Goal: Task Accomplishment & Management: Use online tool/utility

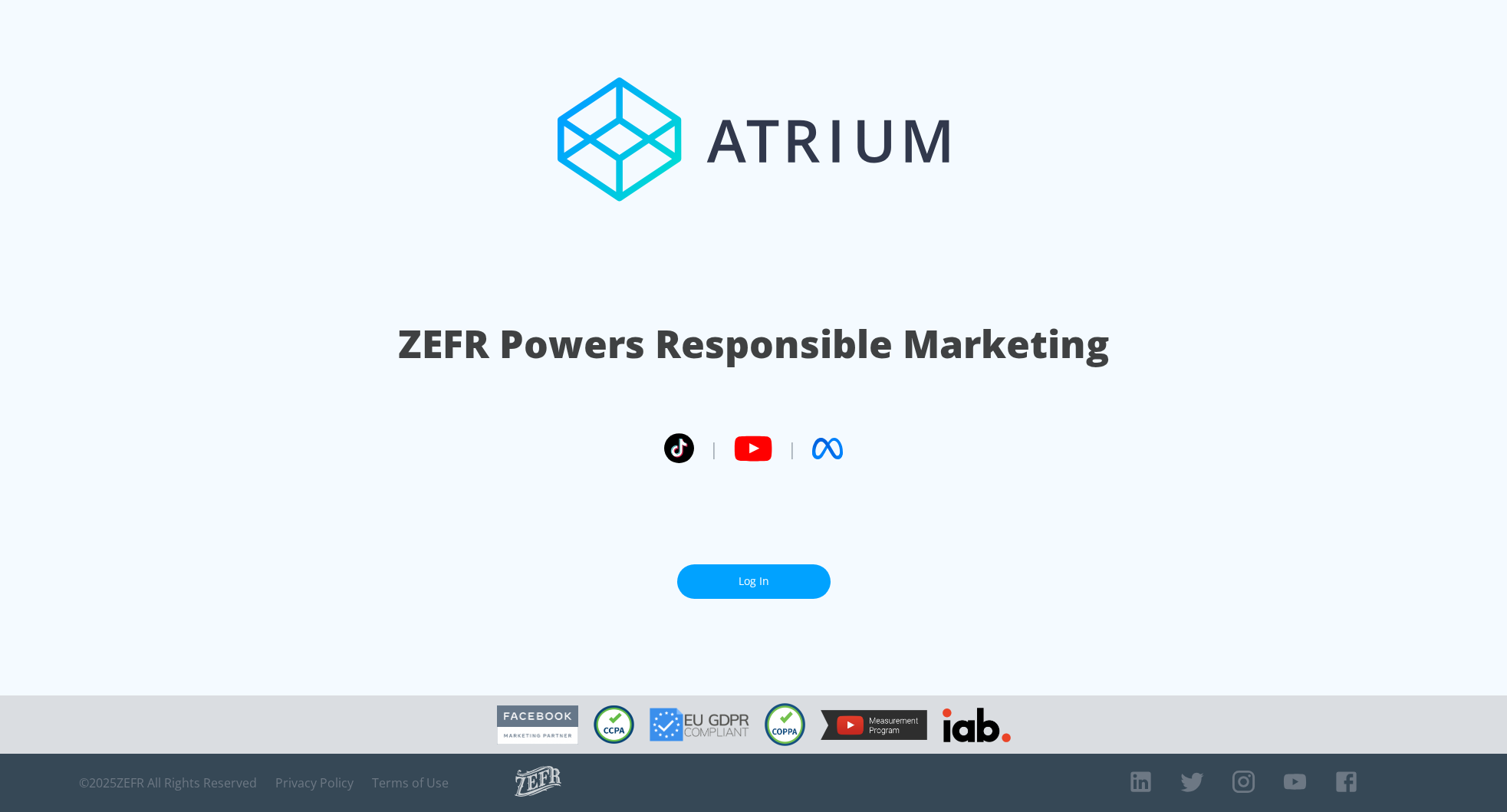
click at [775, 592] on link "Log In" at bounding box center [754, 581] width 153 height 35
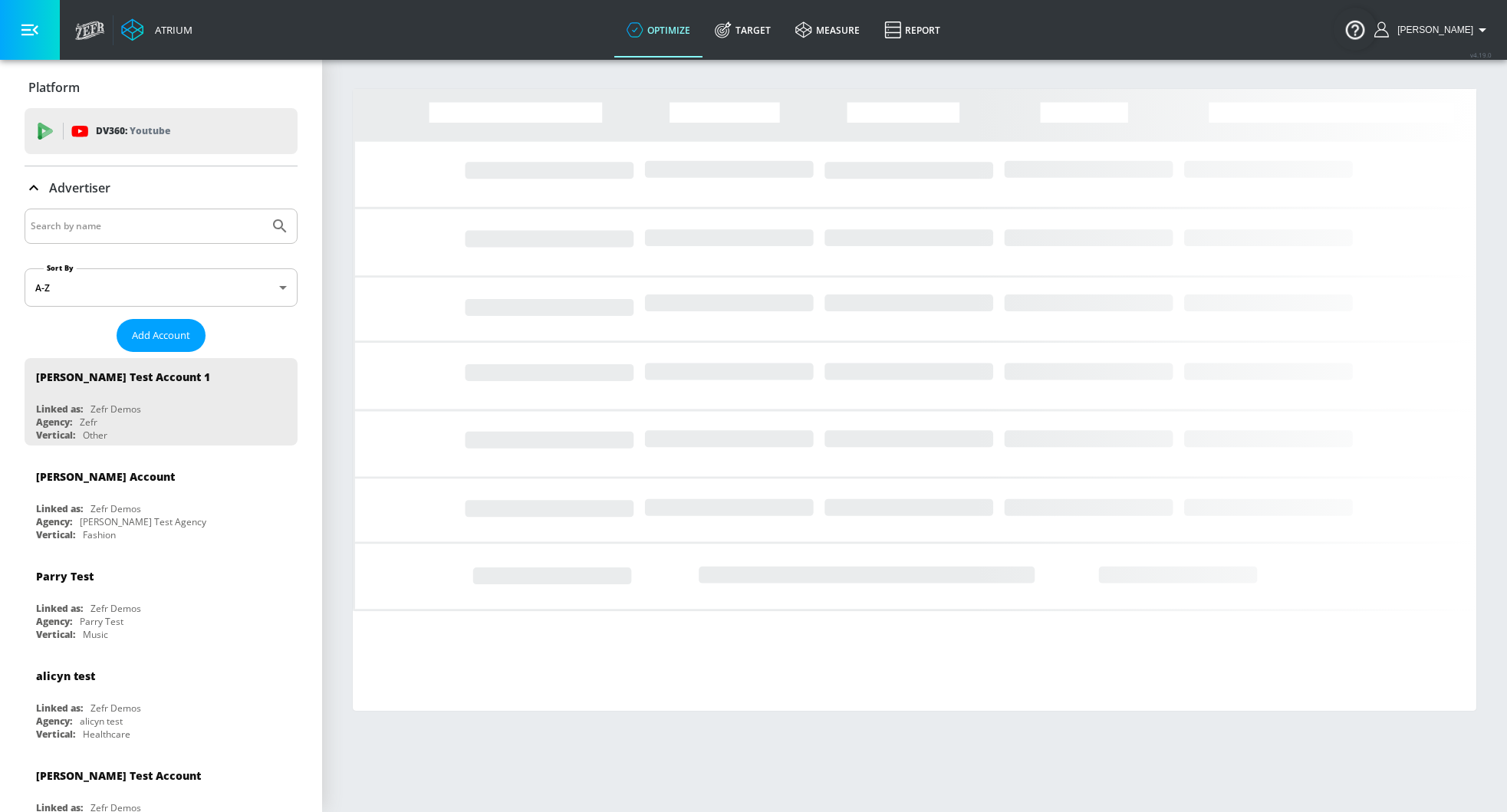
click at [226, 219] on input "Search by name" at bounding box center [147, 226] width 232 height 20
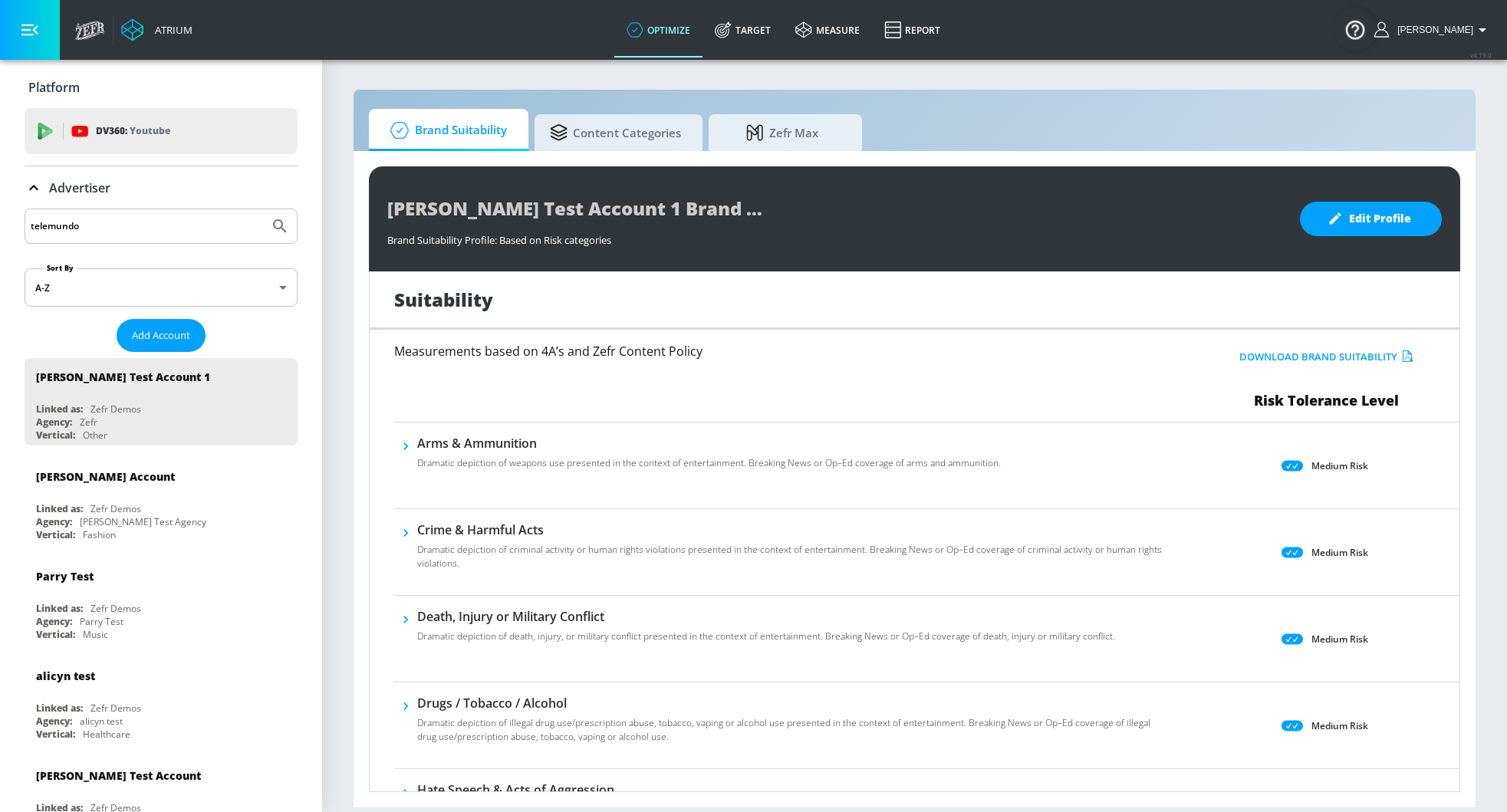
type input "telemundo"
click at [263, 209] on button "Submit Search" at bounding box center [280, 226] width 34 height 34
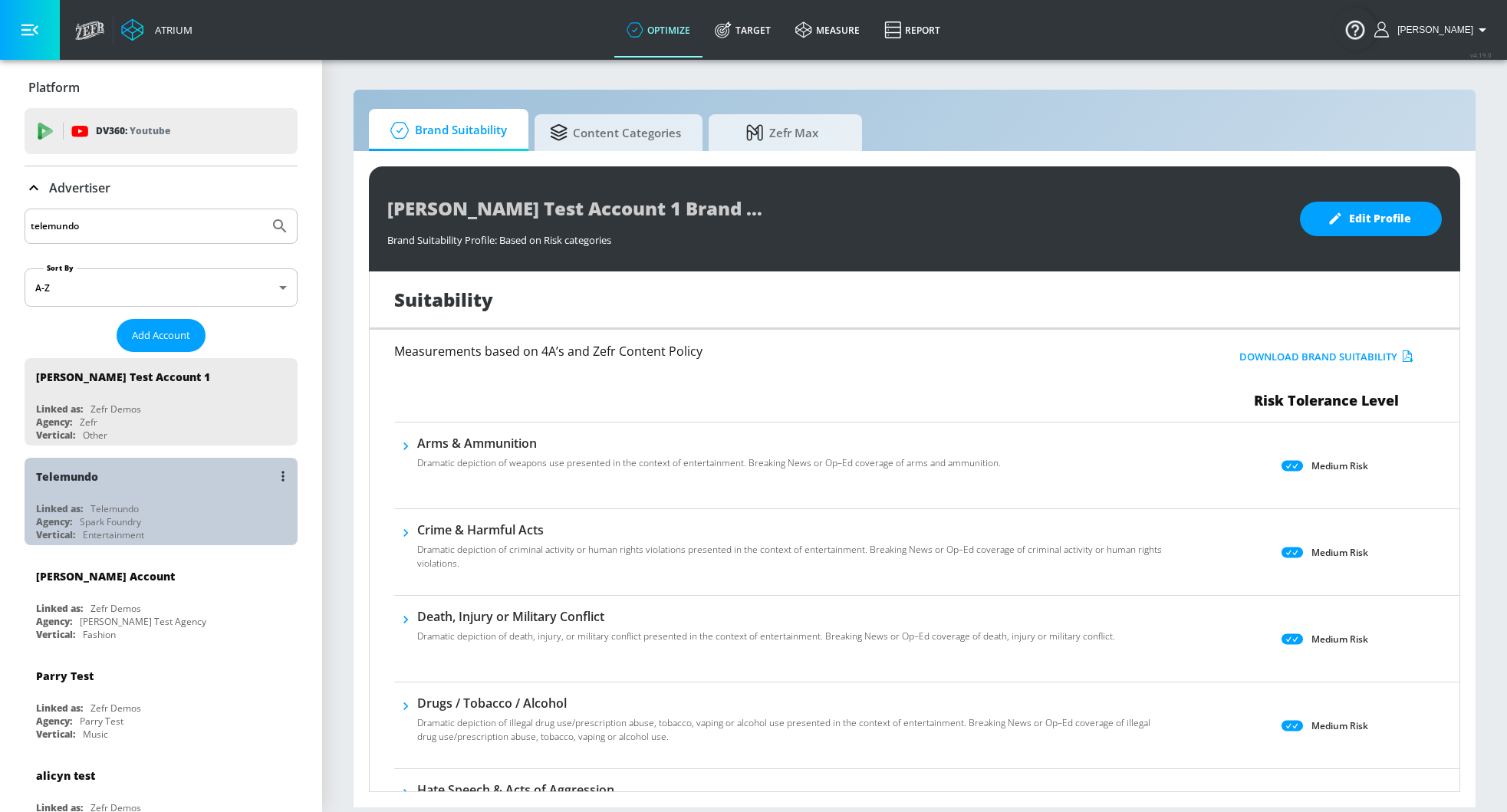
click at [169, 479] on div "Telemundo" at bounding box center [165, 475] width 258 height 37
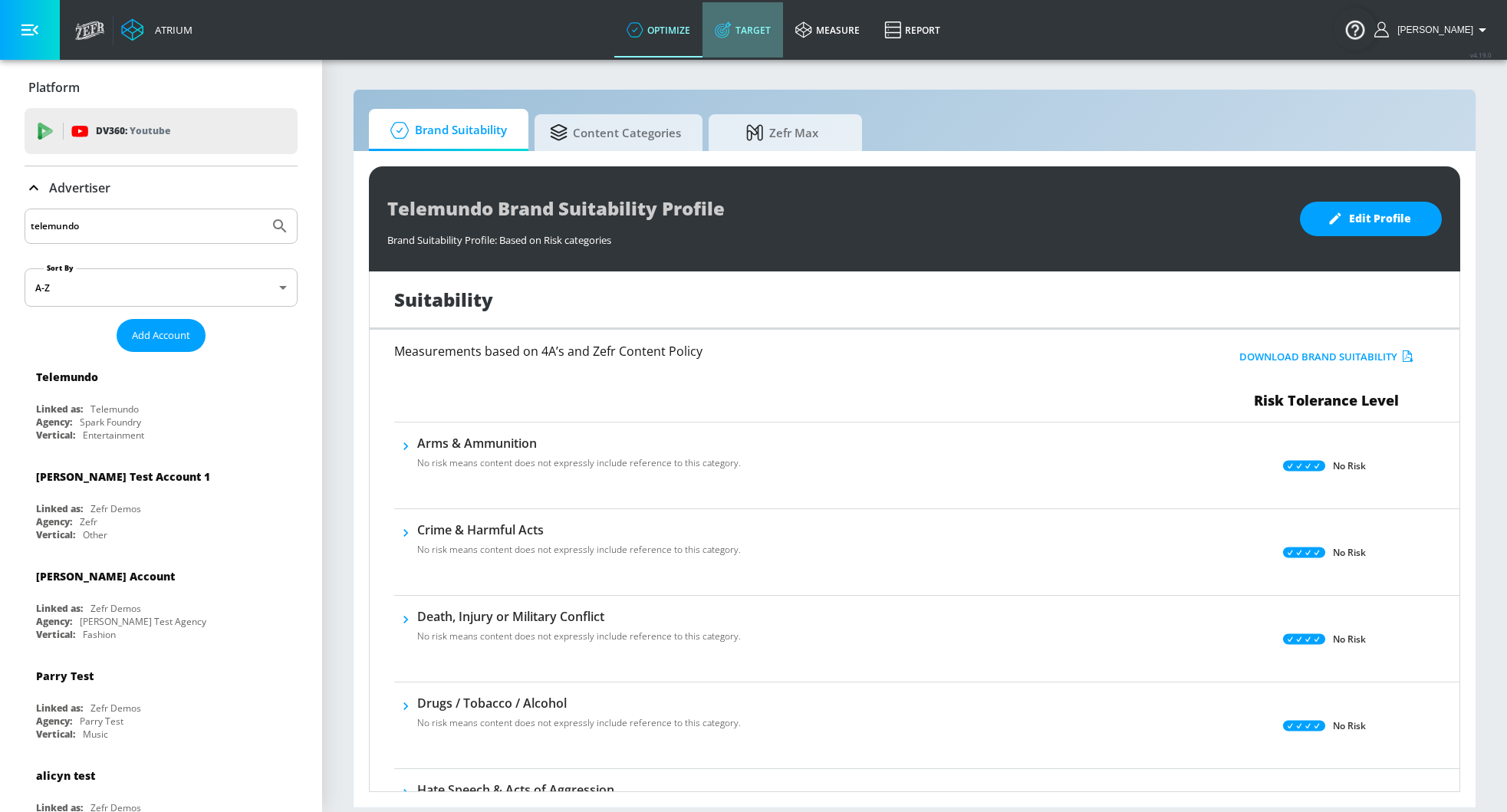
click at [757, 29] on link "Target" at bounding box center [743, 30] width 80 height 56
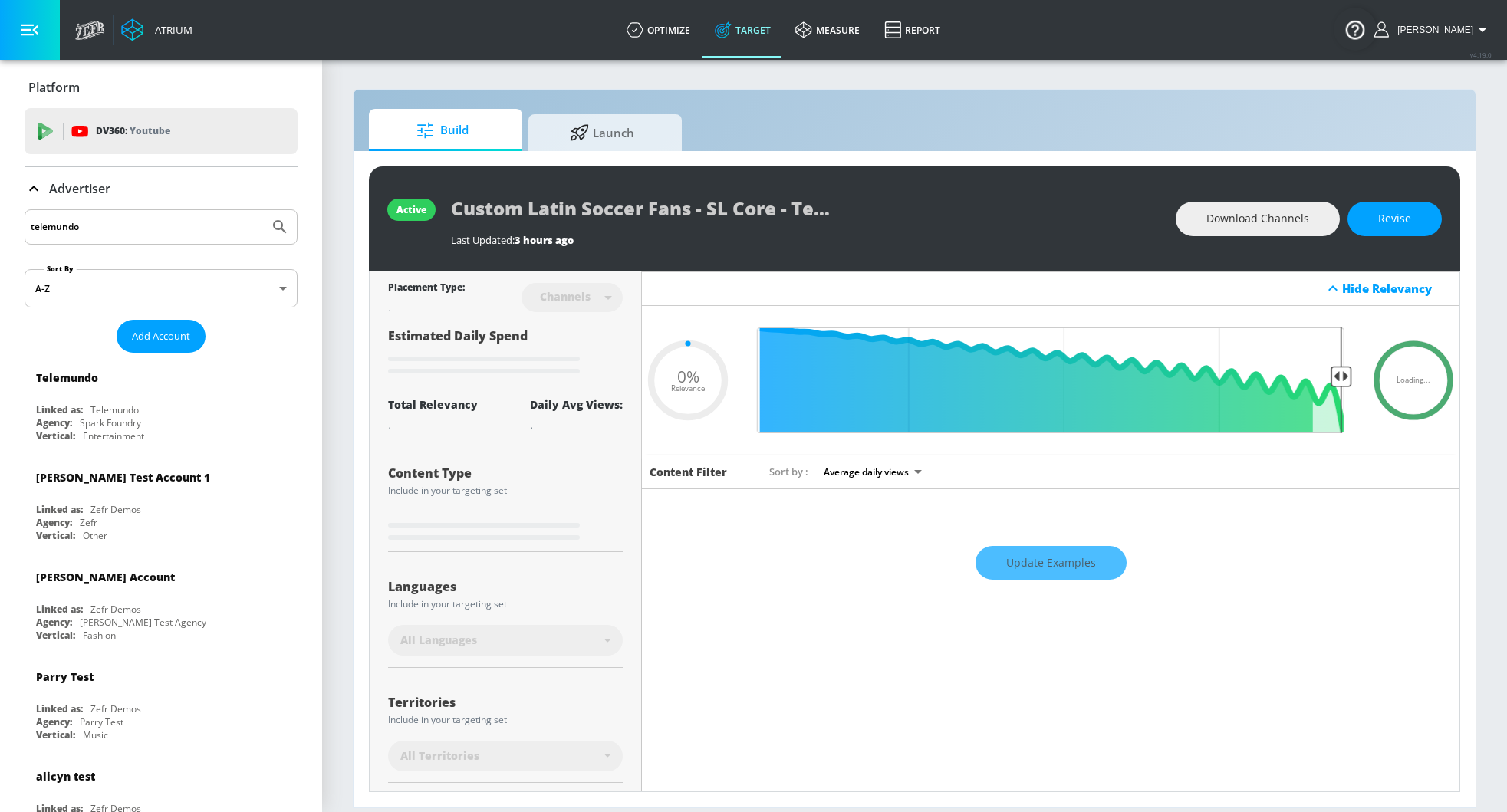
type input "0.05"
click at [625, 136] on span "Launch" at bounding box center [602, 130] width 116 height 37
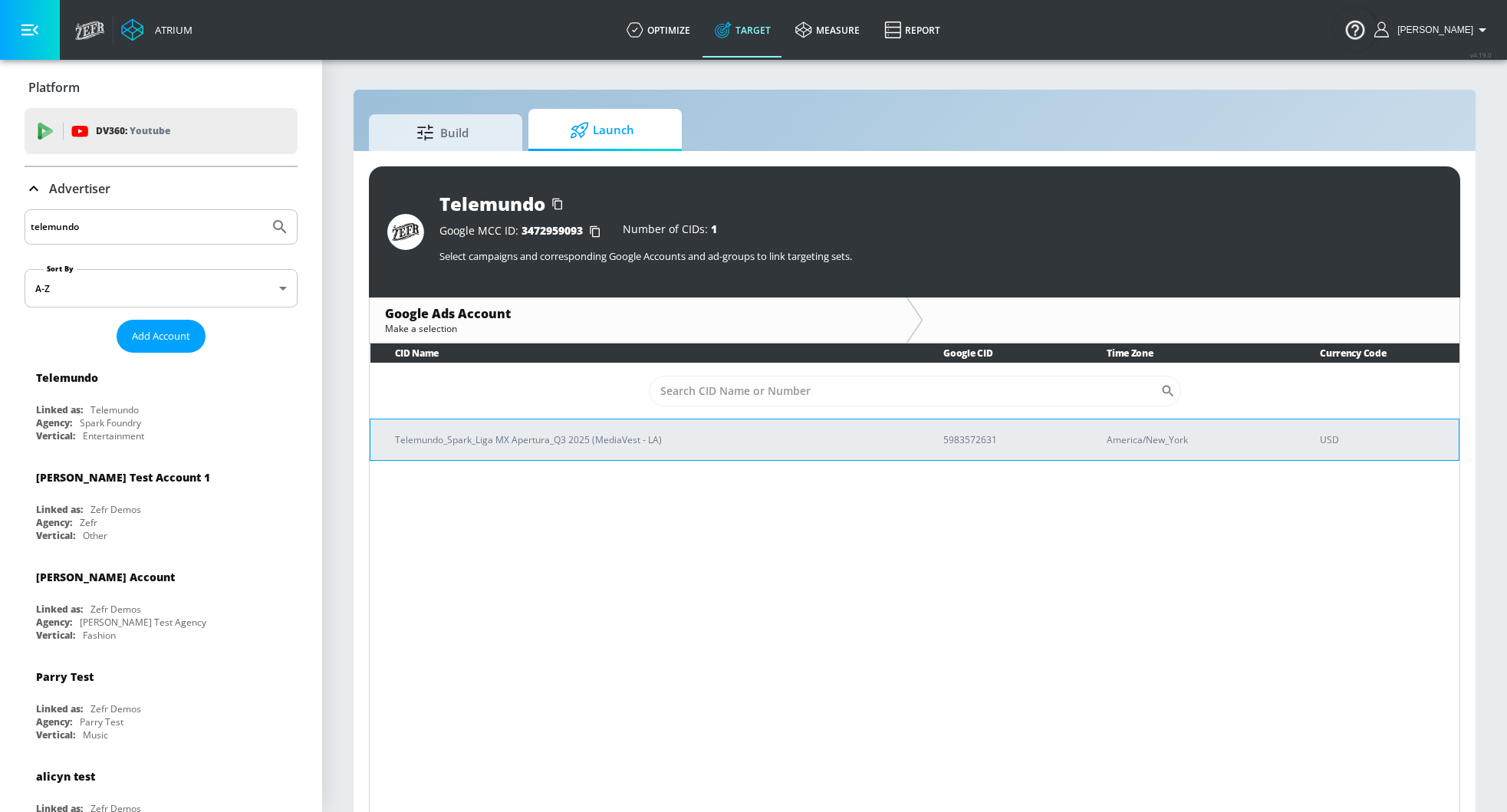
click at [618, 444] on p "Telemundo_Spark_Liga MX Apertura_Q3 2025 (MediaVest - LA)" at bounding box center [650, 440] width 511 height 16
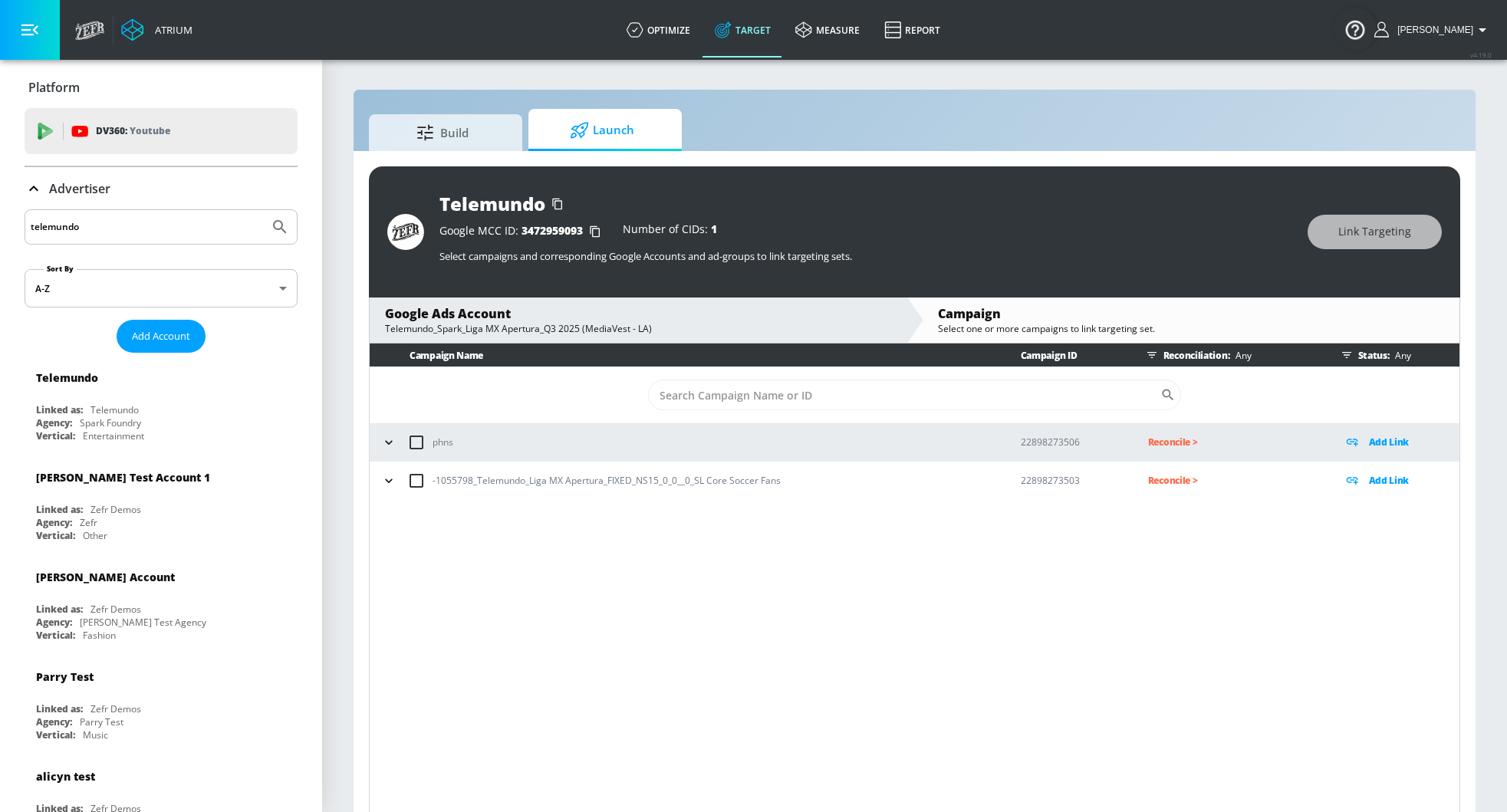
click at [391, 437] on icon "button" at bounding box center [388, 442] width 15 height 15
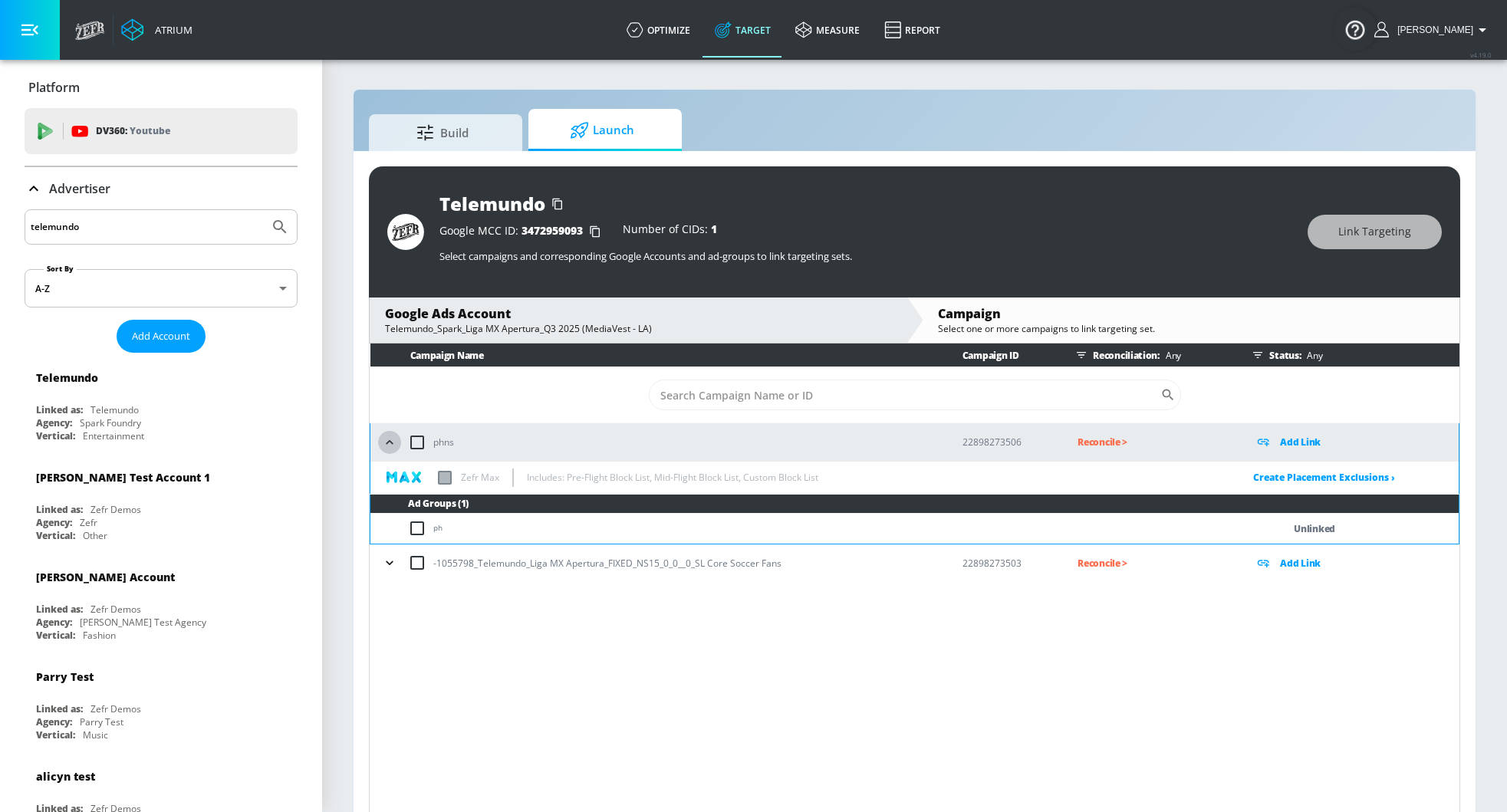
click at [386, 439] on icon "button" at bounding box center [389, 442] width 15 height 15
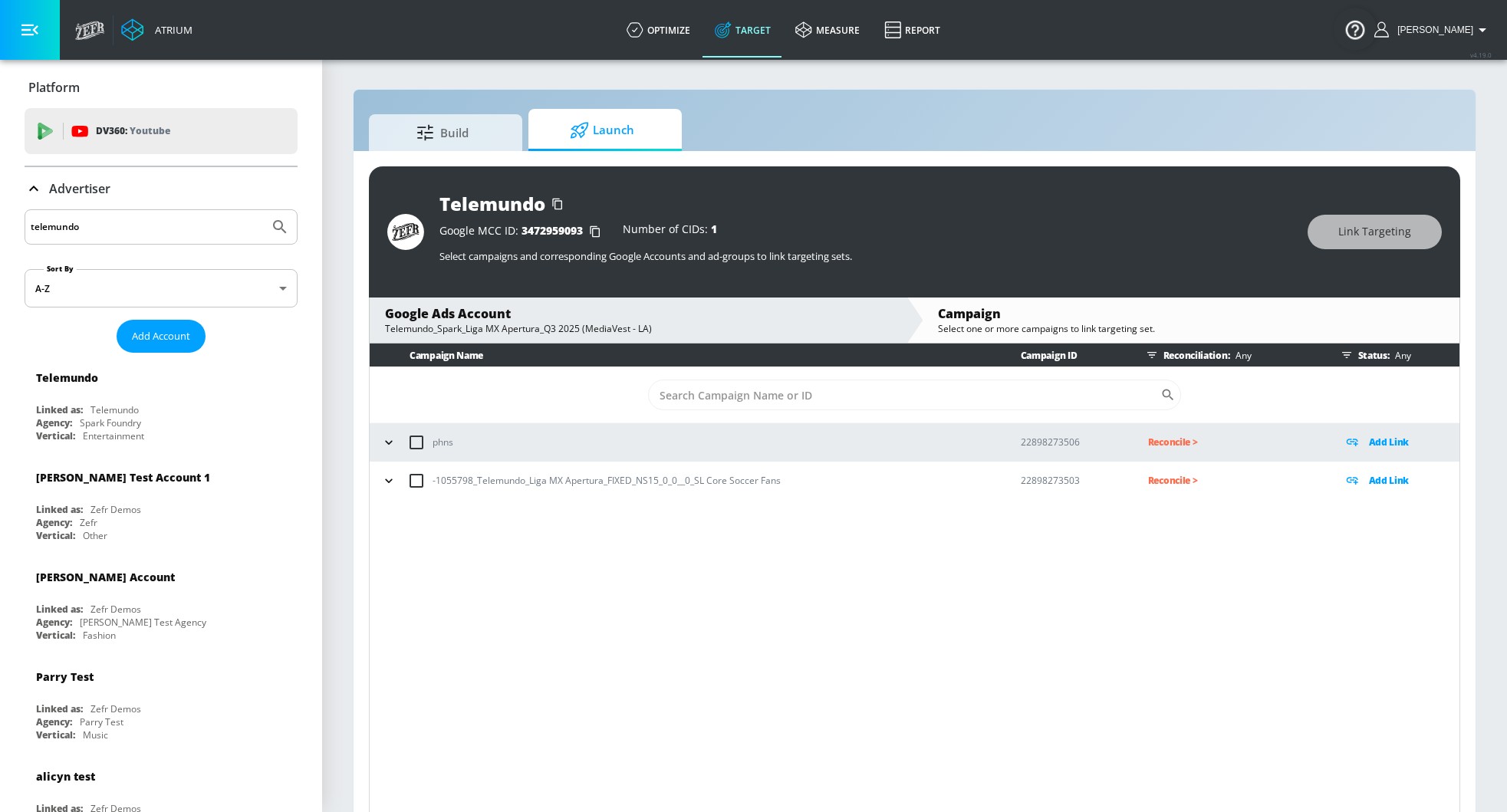
click at [387, 476] on icon "button" at bounding box center [388, 480] width 15 height 15
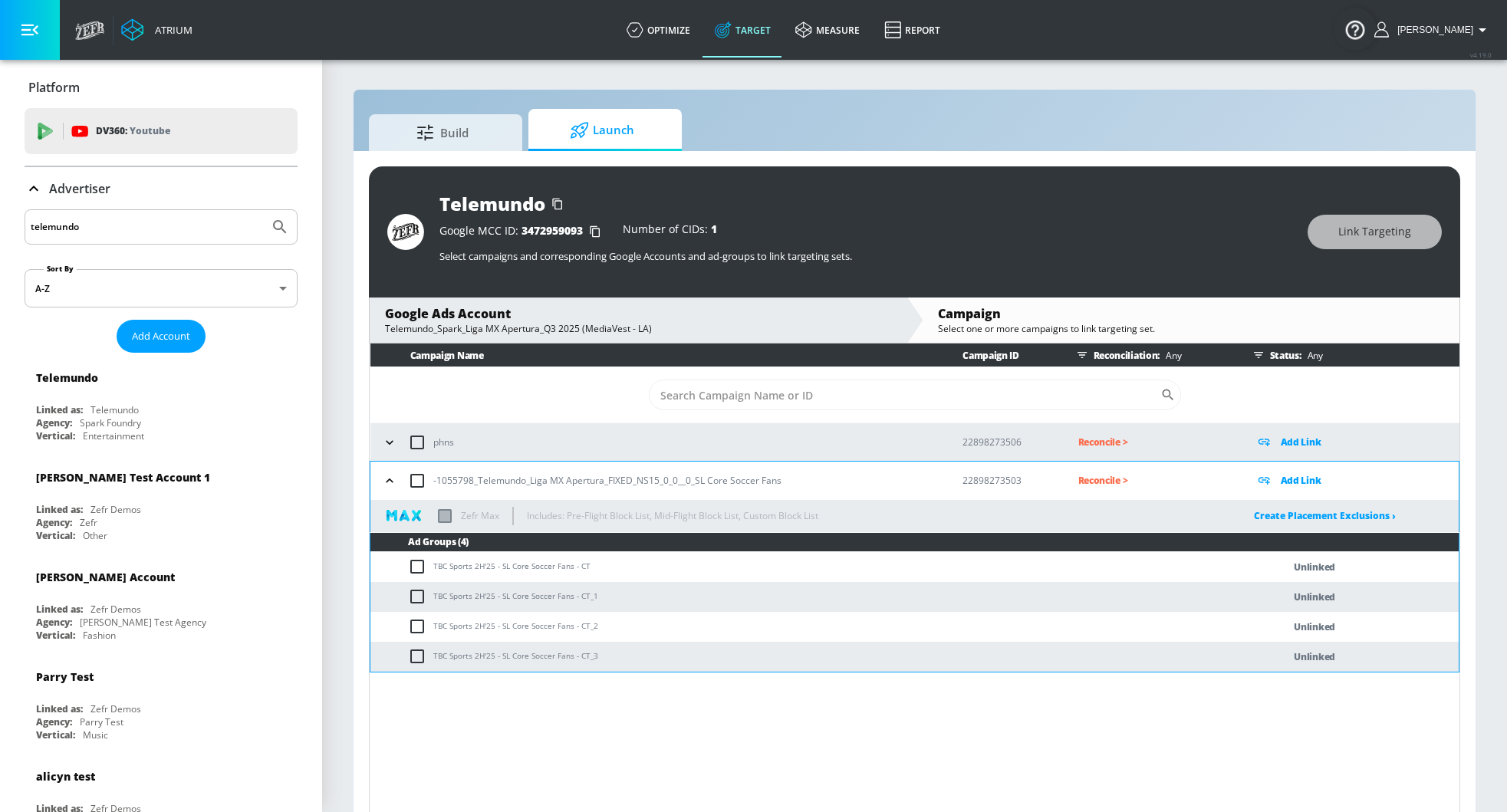
click at [422, 480] on input "checkbox" at bounding box center [417, 480] width 32 height 32
checkbox input "true"
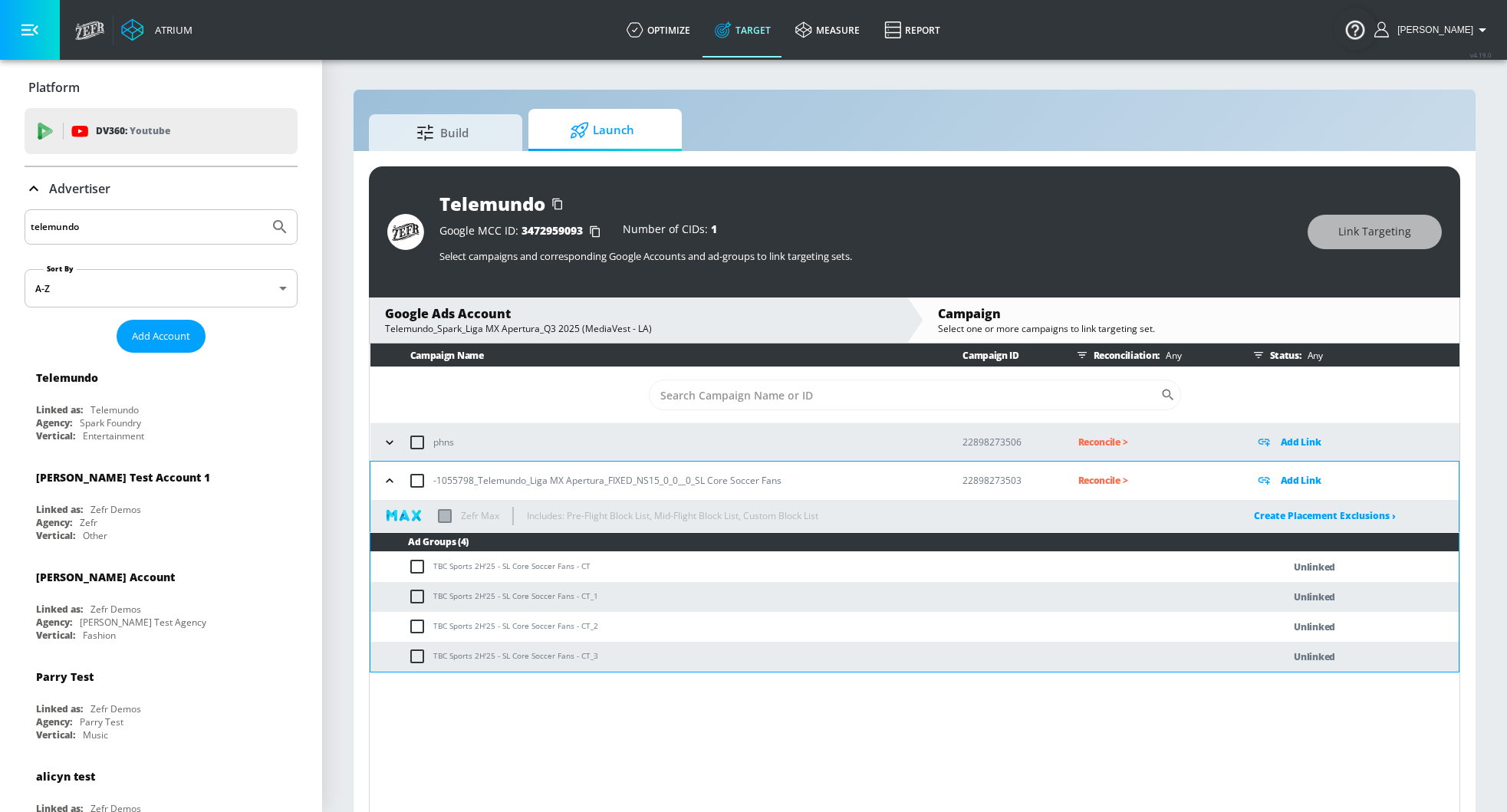
checkbox input "true"
click at [1298, 478] on p "Add Link" at bounding box center [1301, 480] width 41 height 18
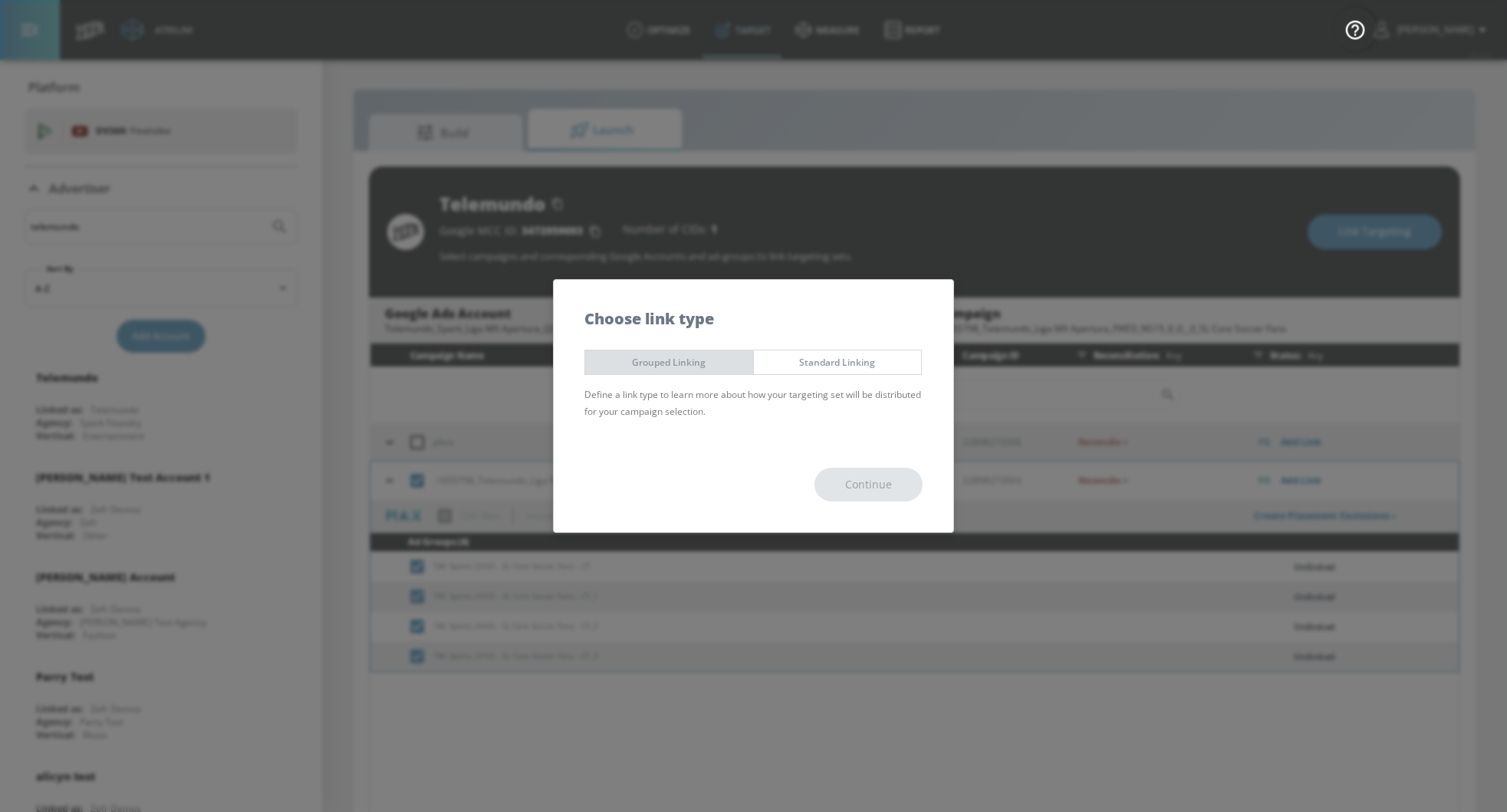
click at [679, 352] on button "Grouped Linking" at bounding box center [669, 361] width 170 height 25
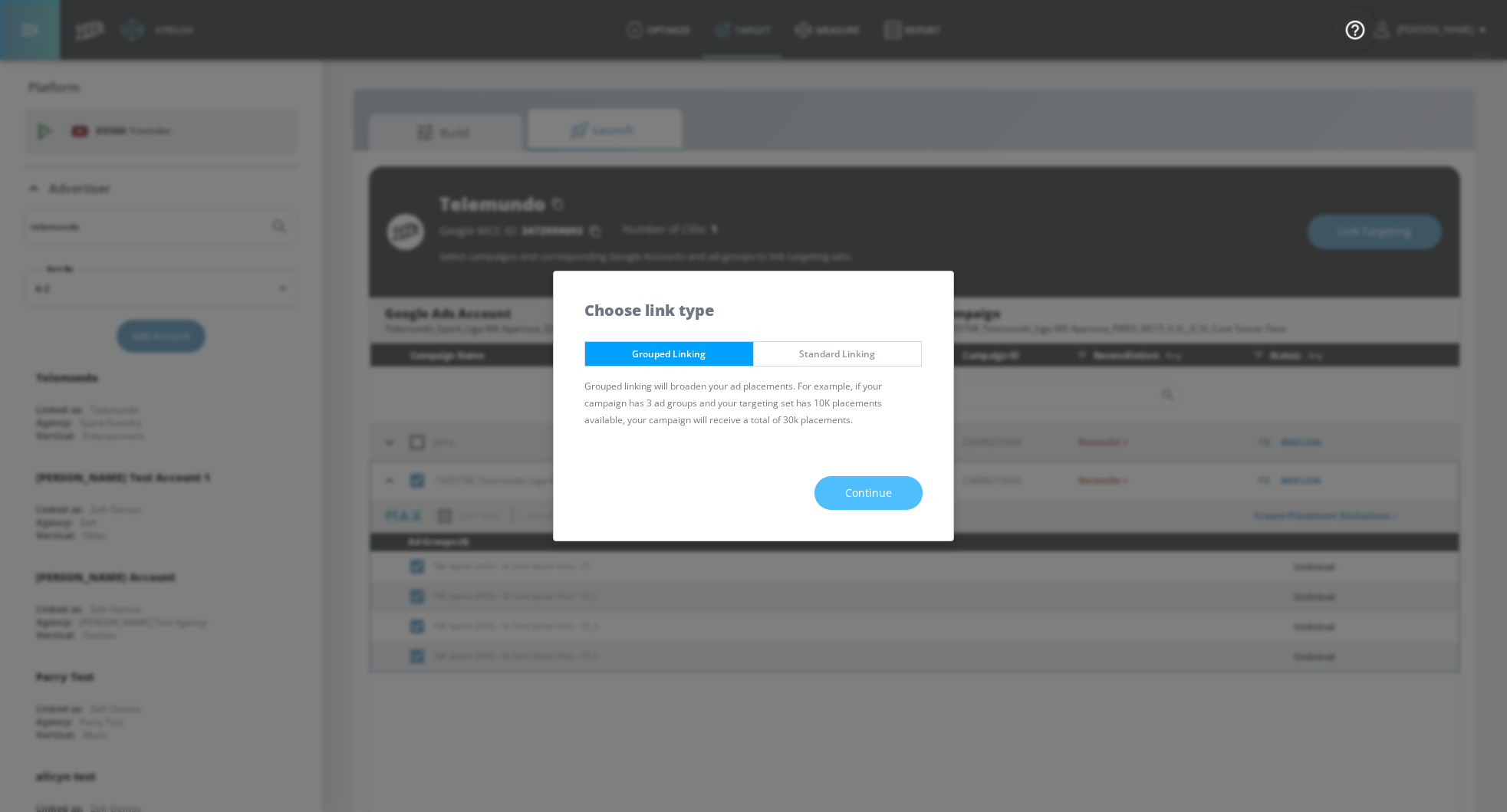
click at [875, 495] on span "Continue" at bounding box center [868, 492] width 47 height 19
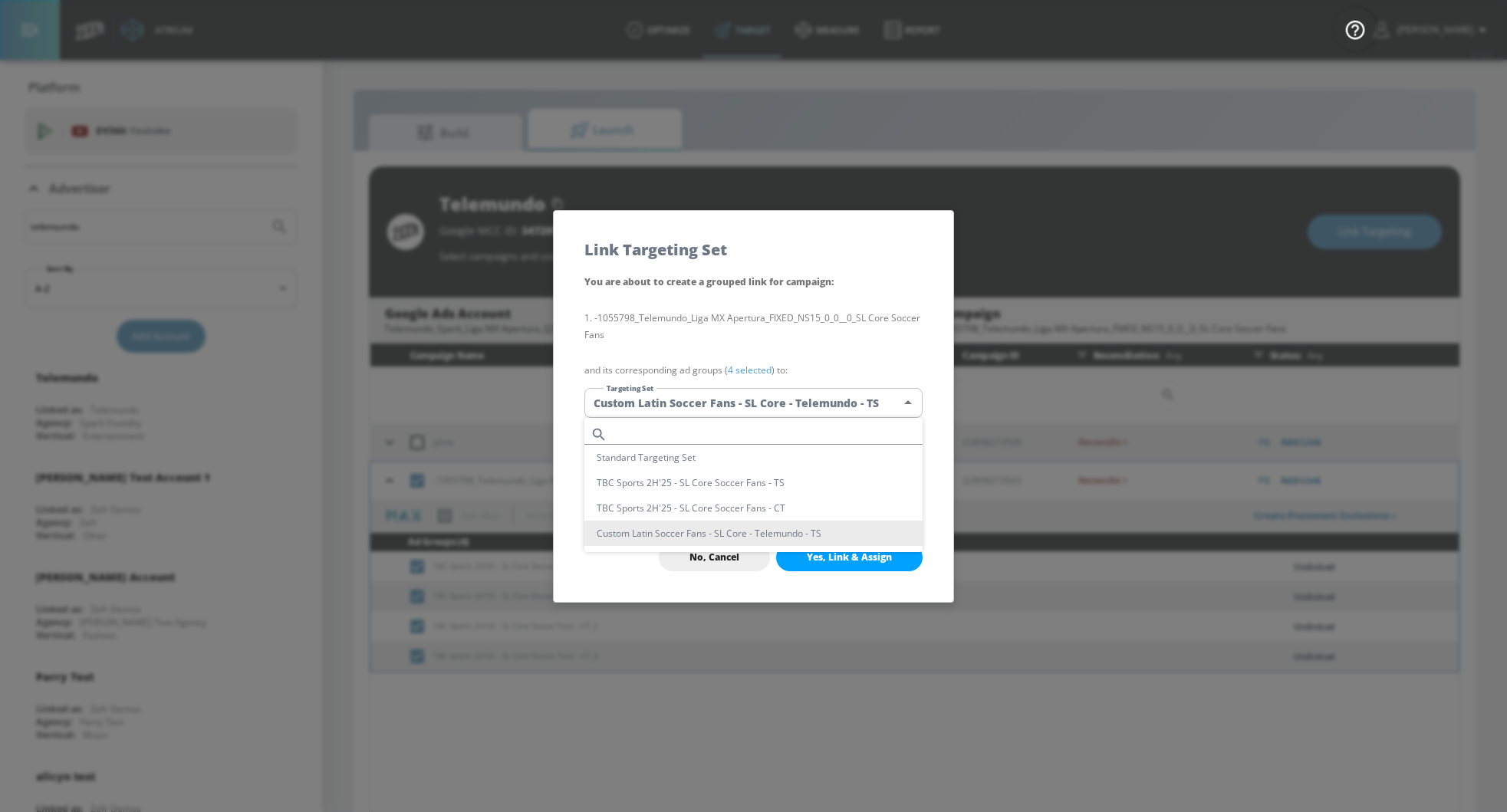
click at [819, 395] on body "Atrium optimize Target measure Report optimize Target measure Report v 4.19.0 G…" at bounding box center [754, 417] width 1507 height 834
click at [787, 507] on li "TBC Sports 2H'25 - SL Core Soccer Fans - CT" at bounding box center [754, 507] width 339 height 25
type input "3996585d-fe2b-4cf8-8d34-a47279738894"
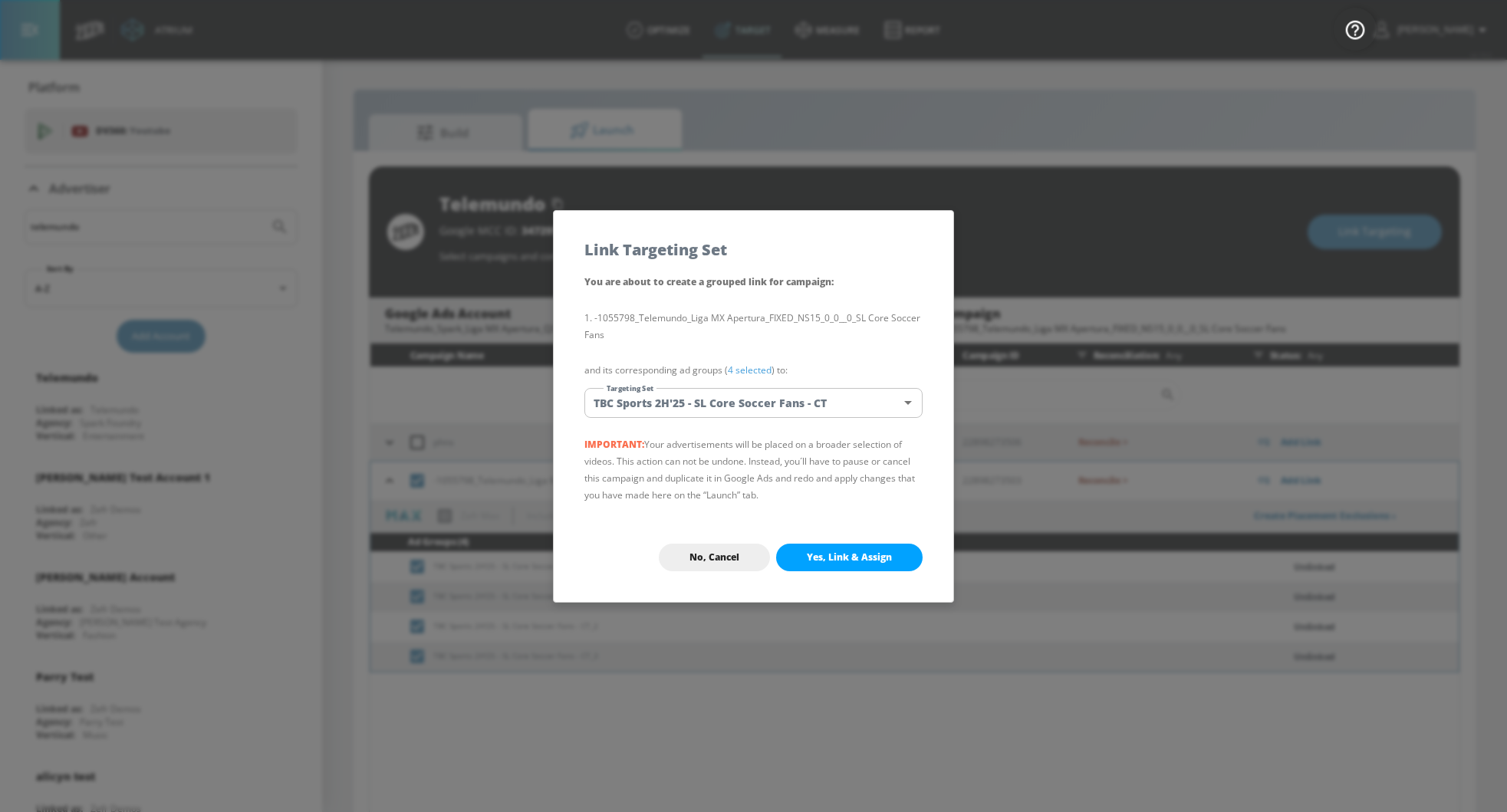
click at [870, 556] on span "Yes, Link & Assign" at bounding box center [850, 557] width 85 height 12
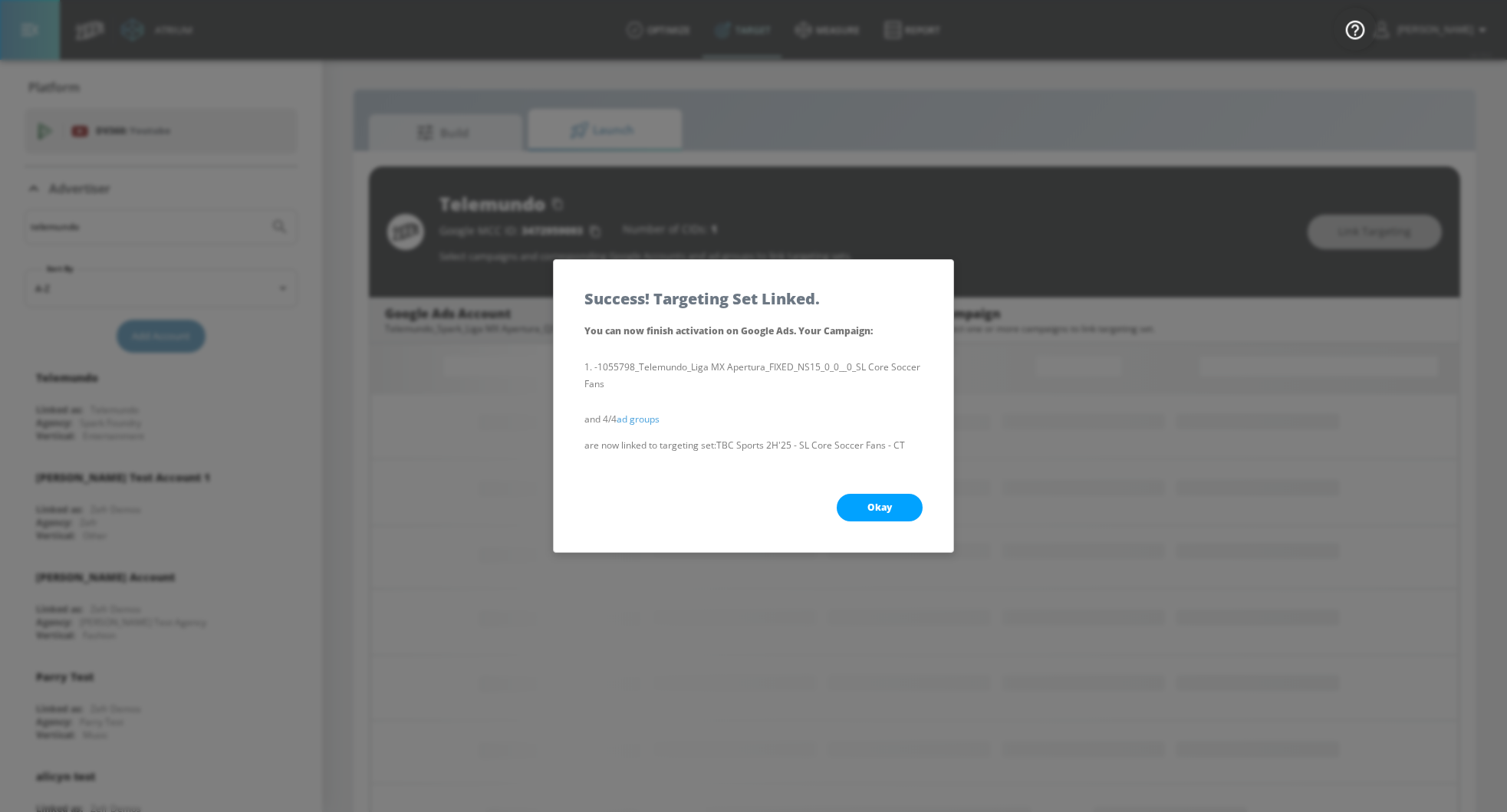
click at [872, 510] on span "Okay" at bounding box center [880, 507] width 25 height 12
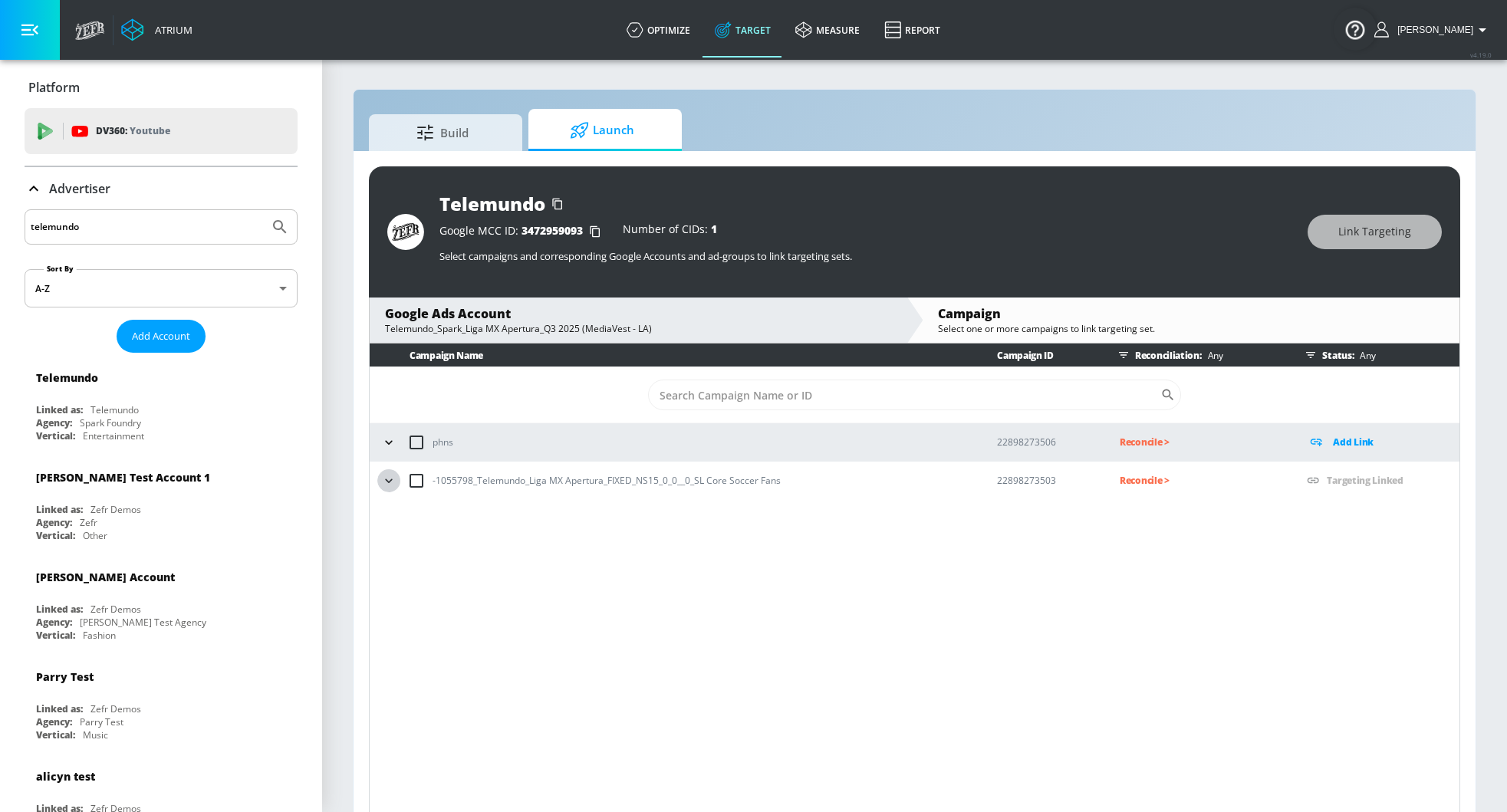
click at [390, 470] on button "button" at bounding box center [388, 480] width 23 height 23
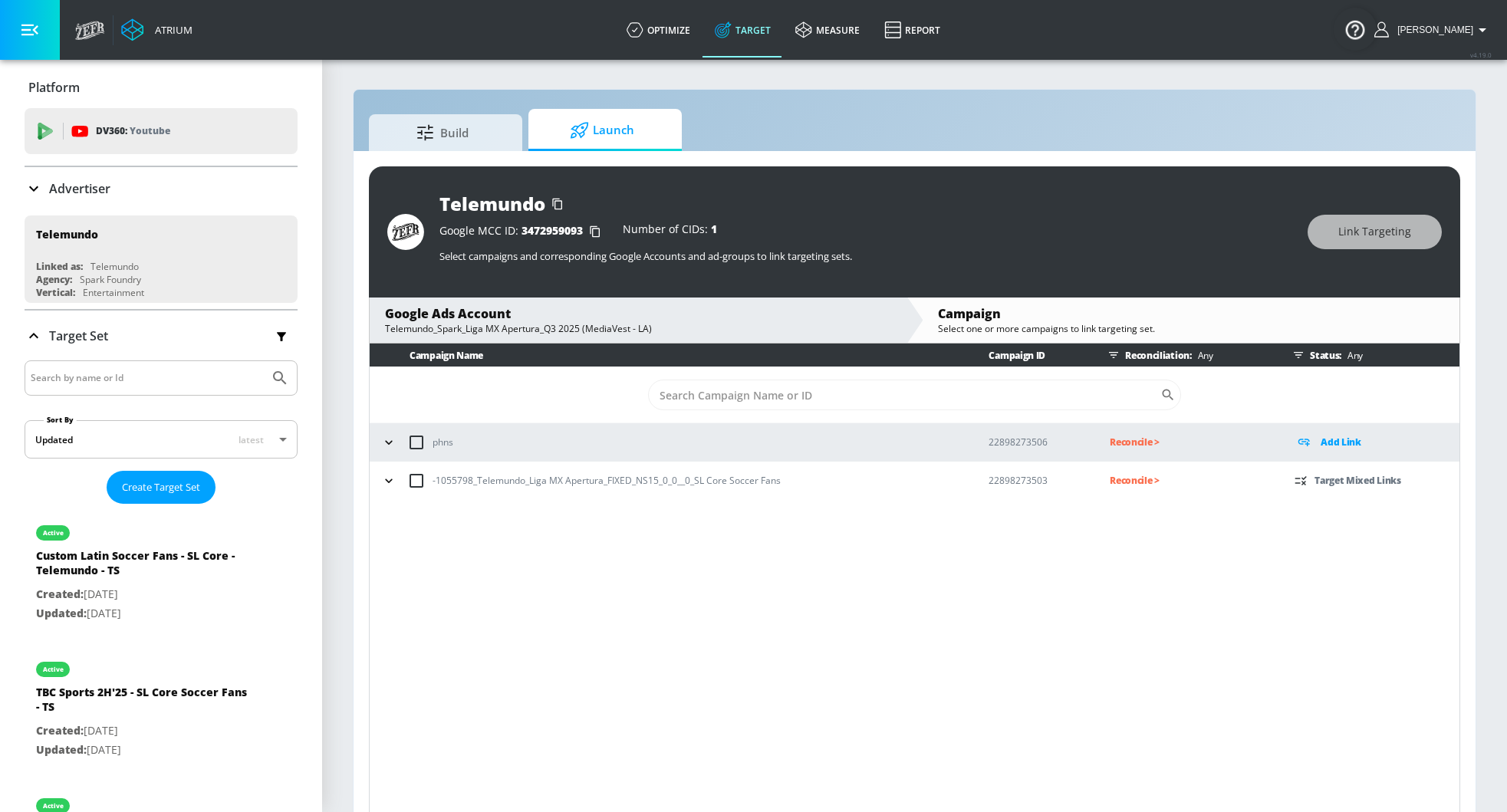
click at [379, 481] on button "button" at bounding box center [388, 480] width 23 height 23
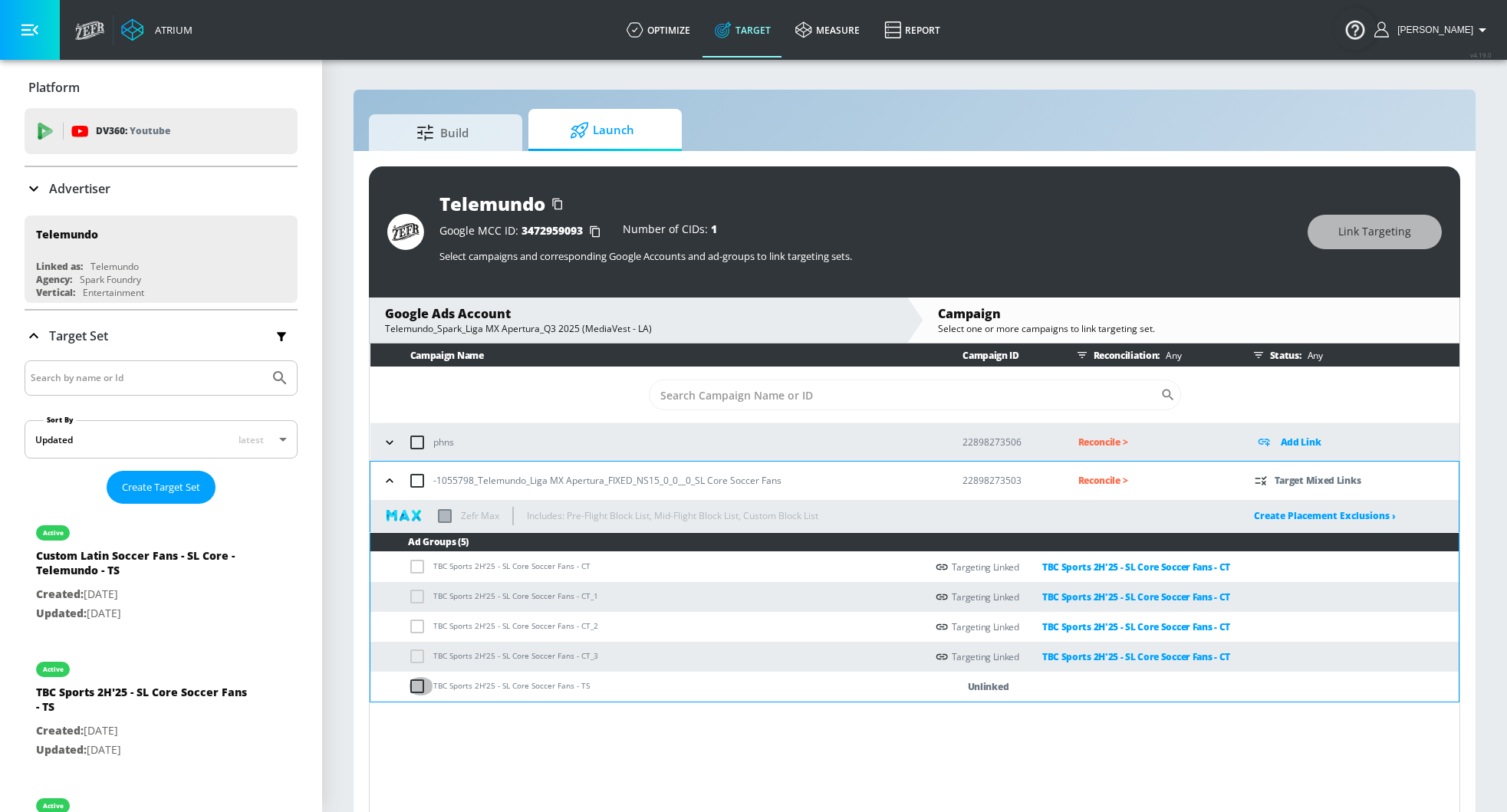
click at [409, 685] on input "checkbox" at bounding box center [420, 686] width 25 height 19
checkbox input "true"
click at [1323, 235] on button "Link Targeting" at bounding box center [1374, 231] width 134 height 35
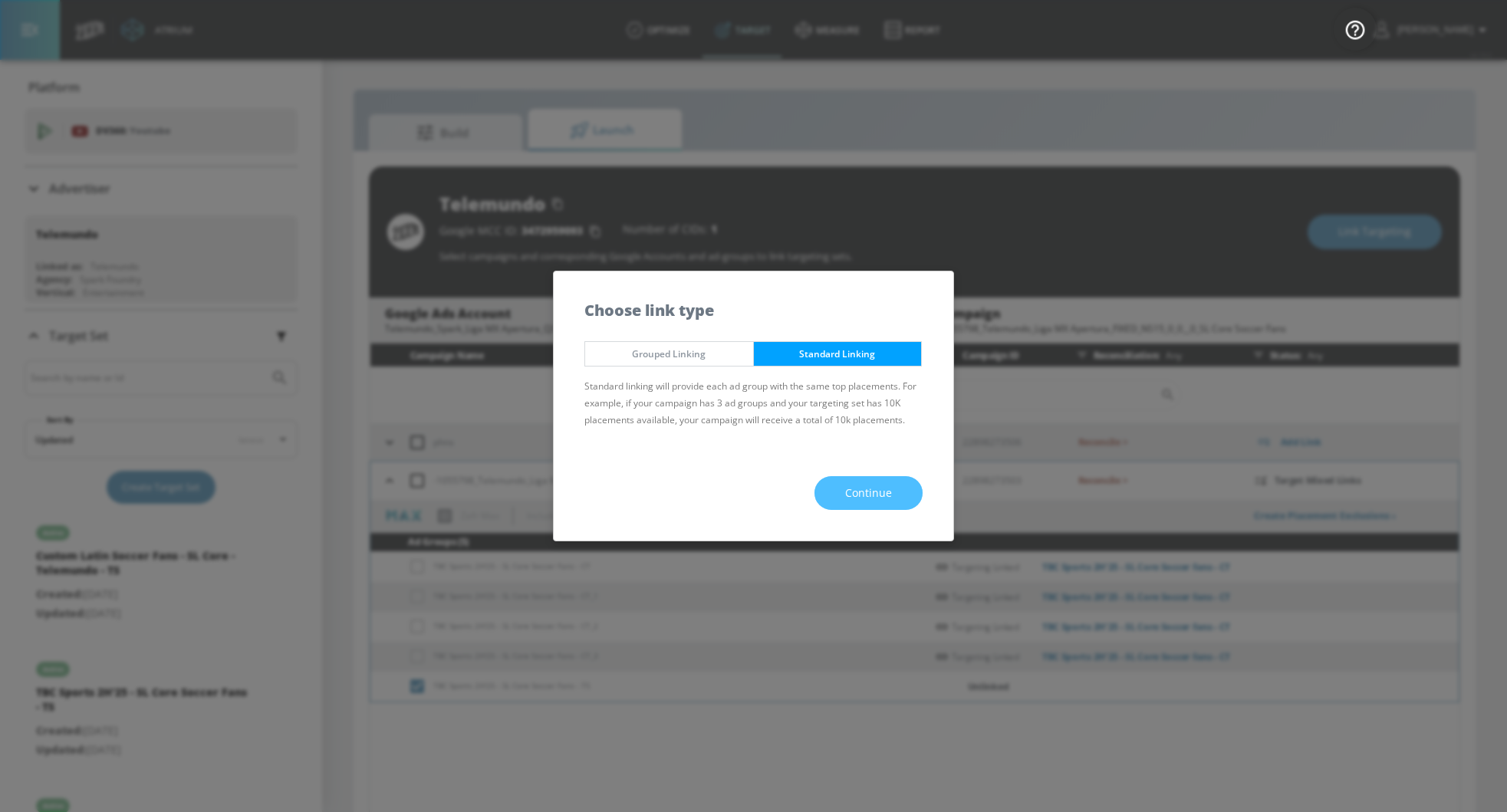
click at [854, 493] on span "Continue" at bounding box center [868, 492] width 47 height 19
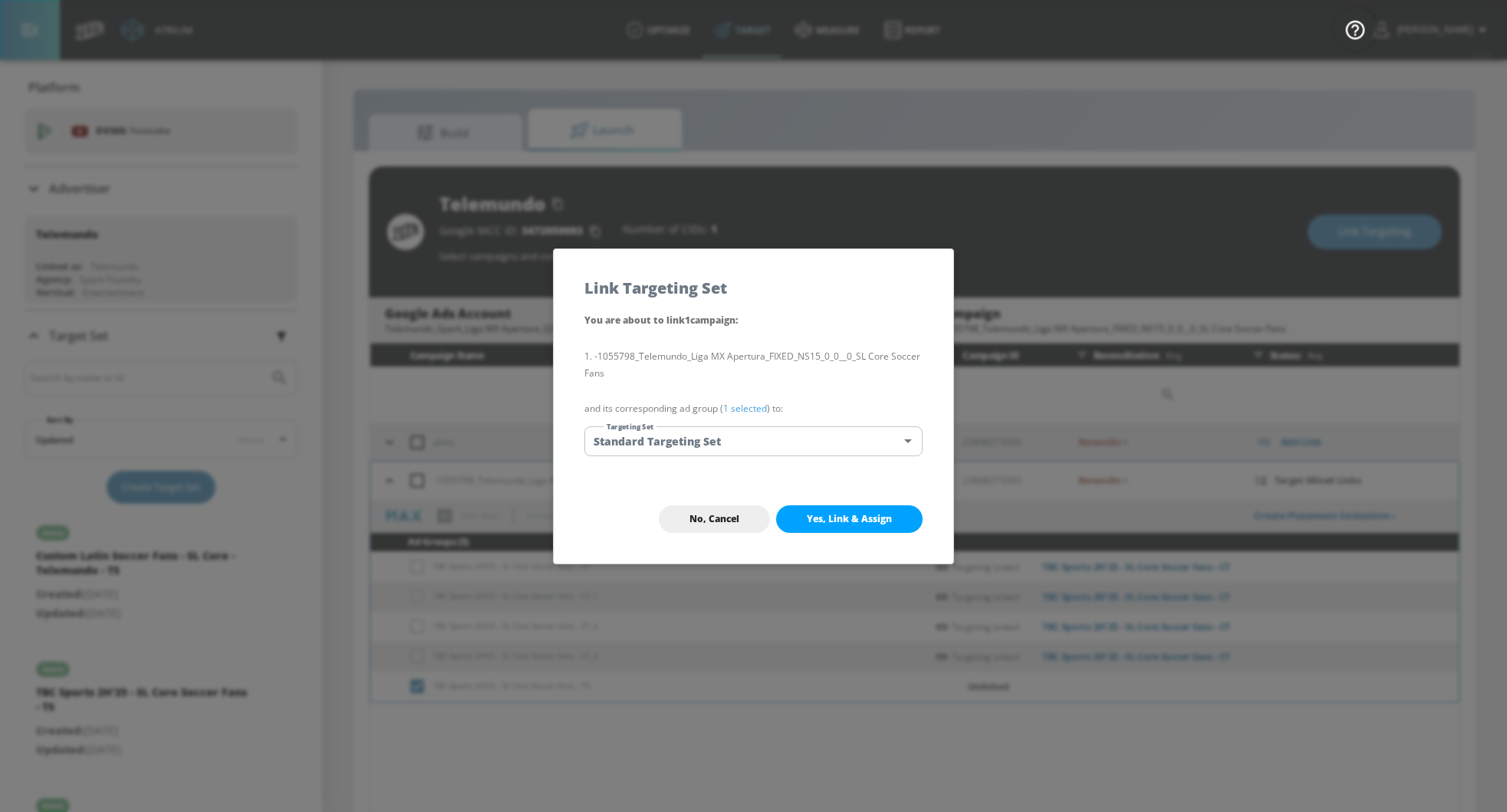
click at [810, 450] on body "Atrium optimize Target measure Report optimize Target measure Report v 4.19.0 G…" at bounding box center [754, 417] width 1507 height 834
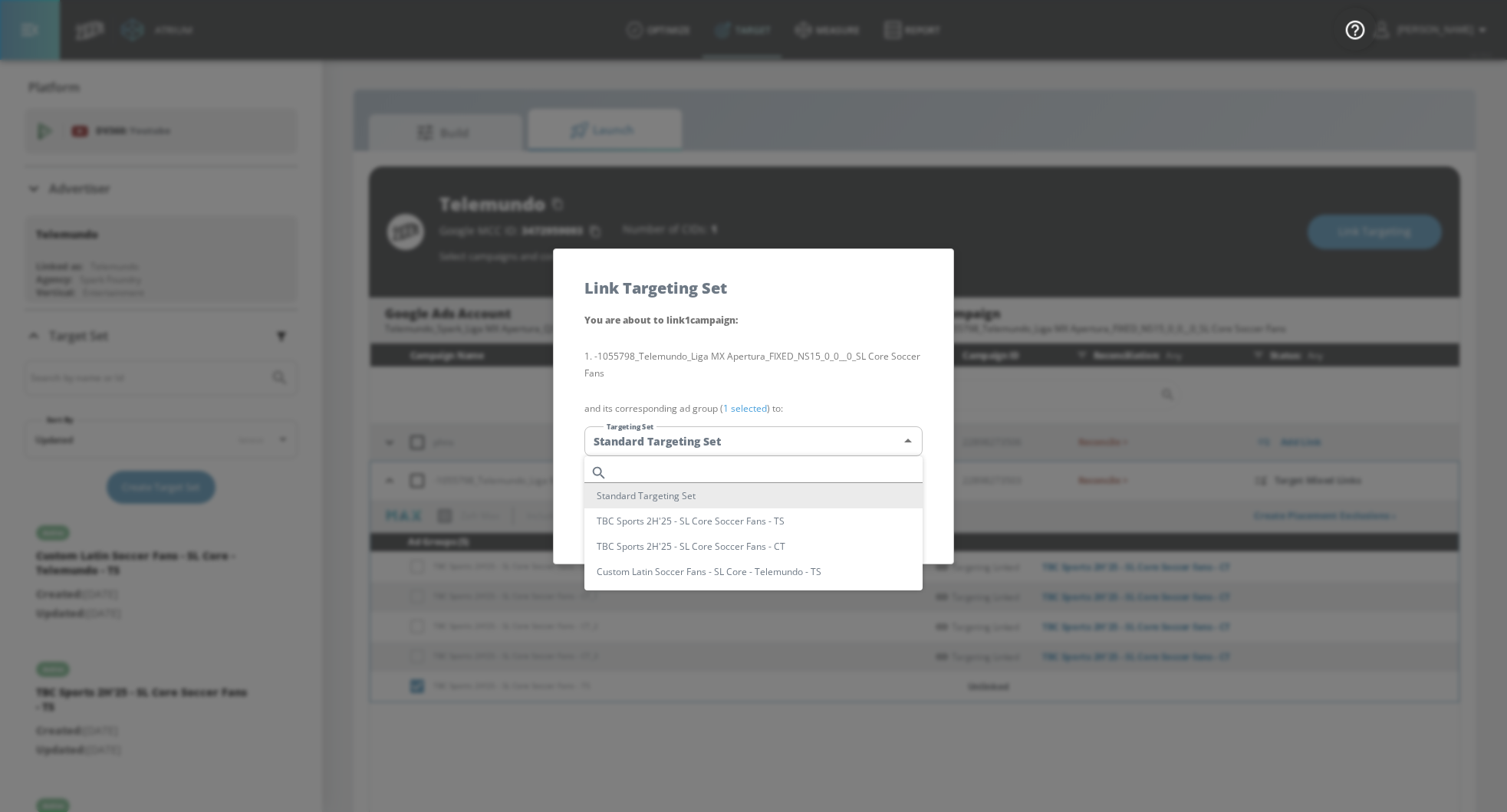
click at [782, 517] on li "TBC Sports 2H'25 - SL Core Soccer Fans - TS" at bounding box center [754, 520] width 339 height 25
type input "76c7fede-3298-4503-9ee3-520ad5350f0f"
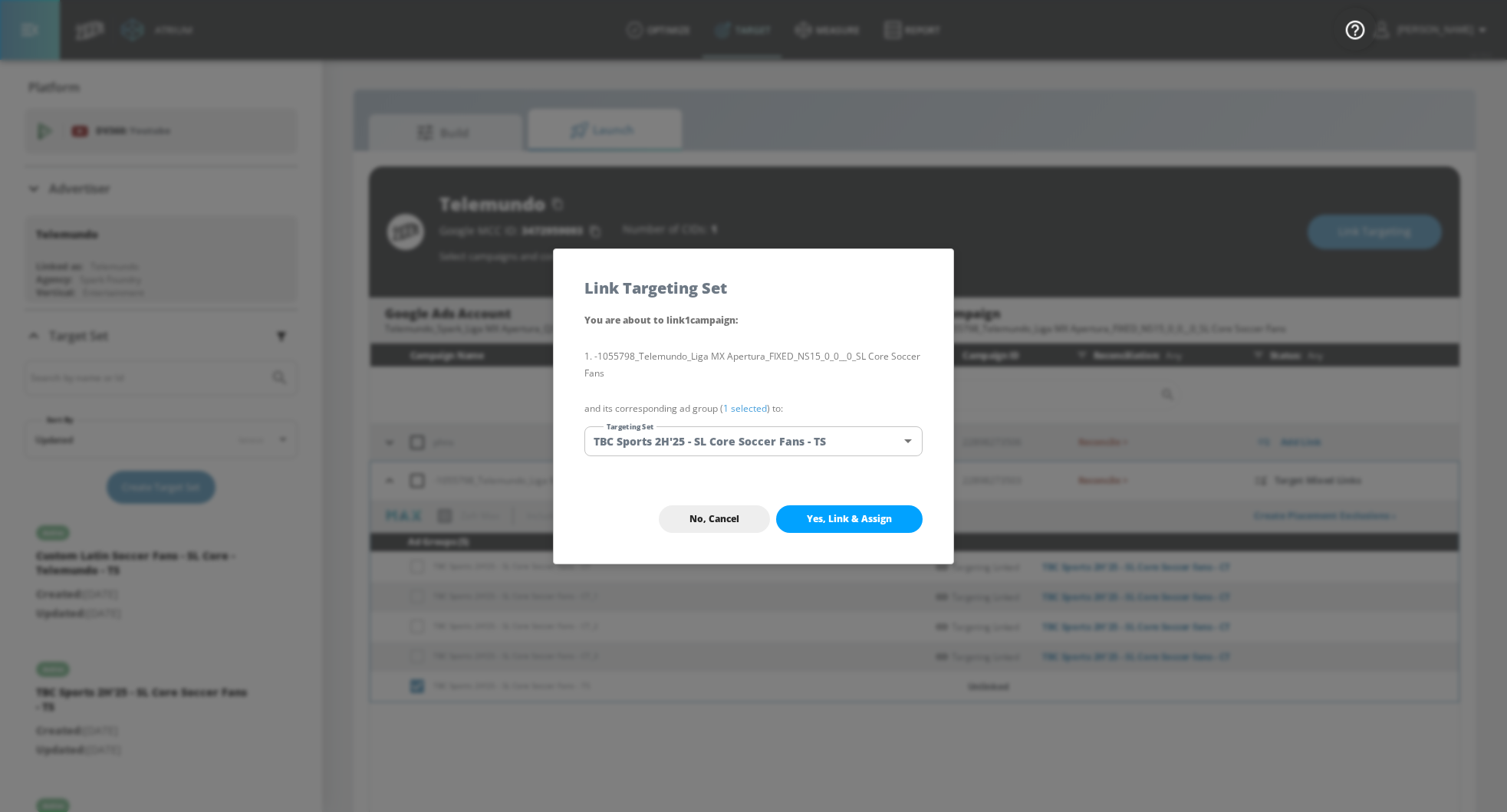
click at [884, 516] on span "Yes, Link & Assign" at bounding box center [850, 519] width 85 height 12
checkbox input "false"
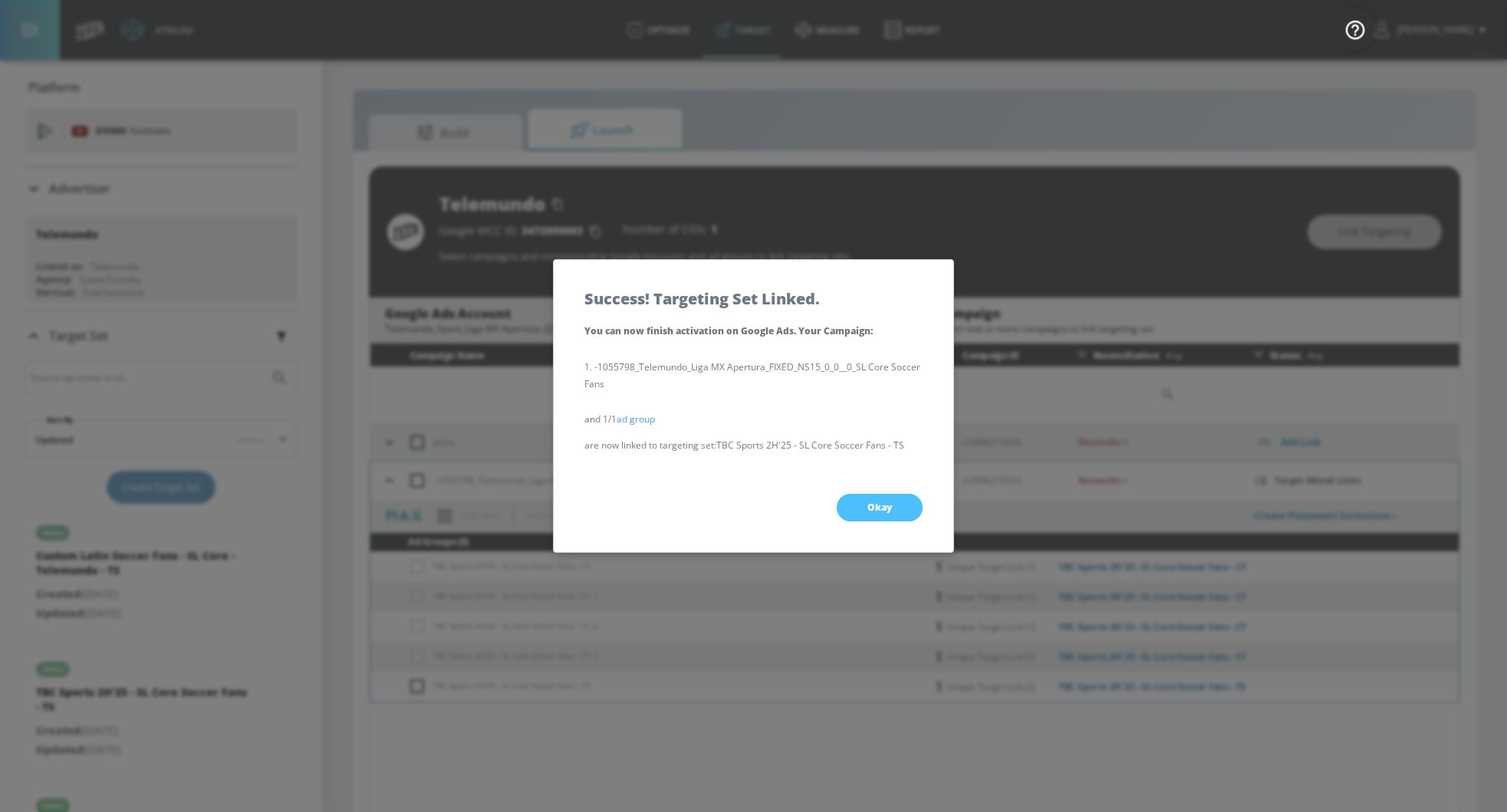
click at [882, 510] on span "Okay" at bounding box center [880, 507] width 25 height 12
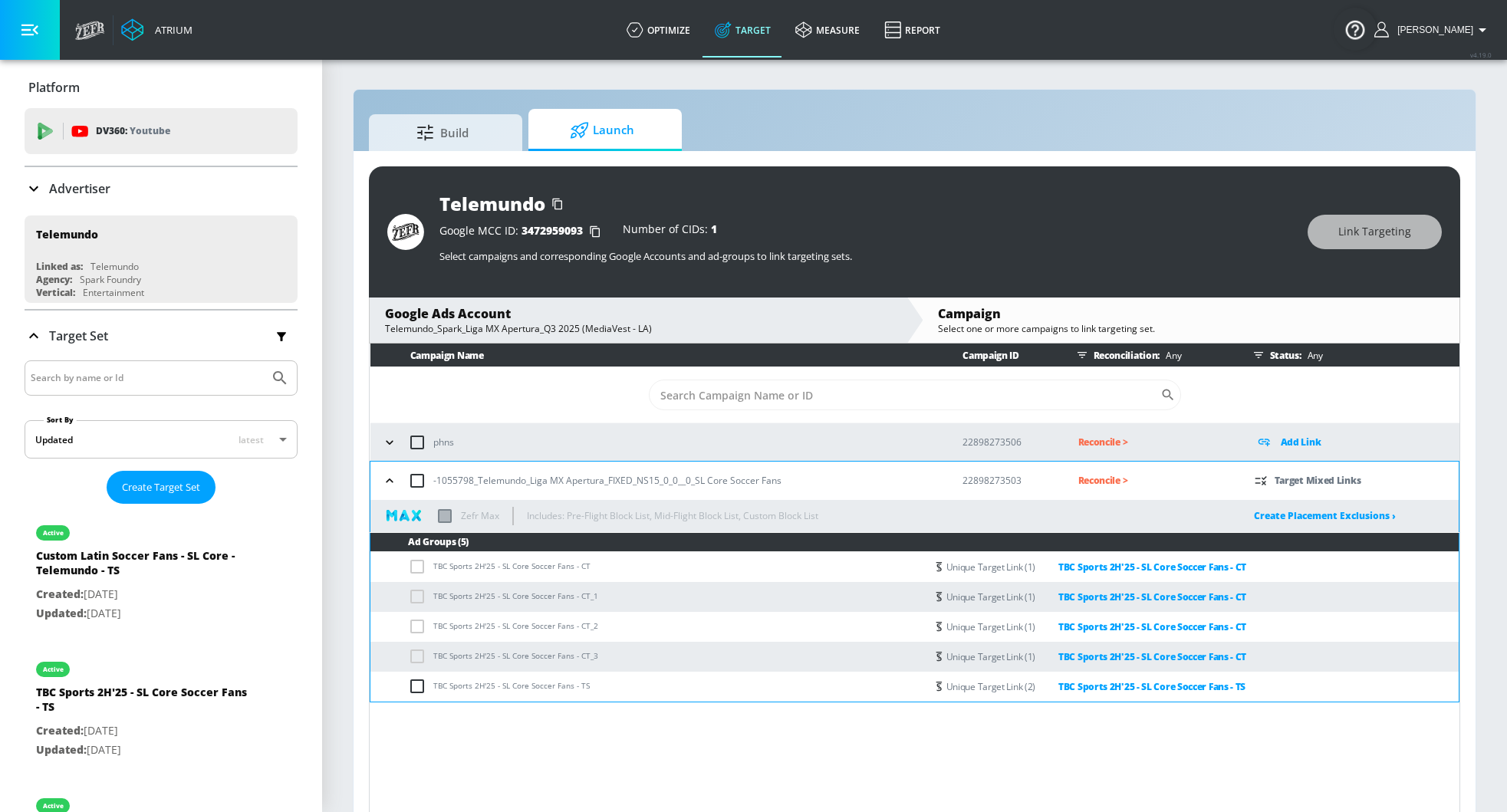
click at [1094, 480] on p "Reconcile >" at bounding box center [1154, 480] width 152 height 18
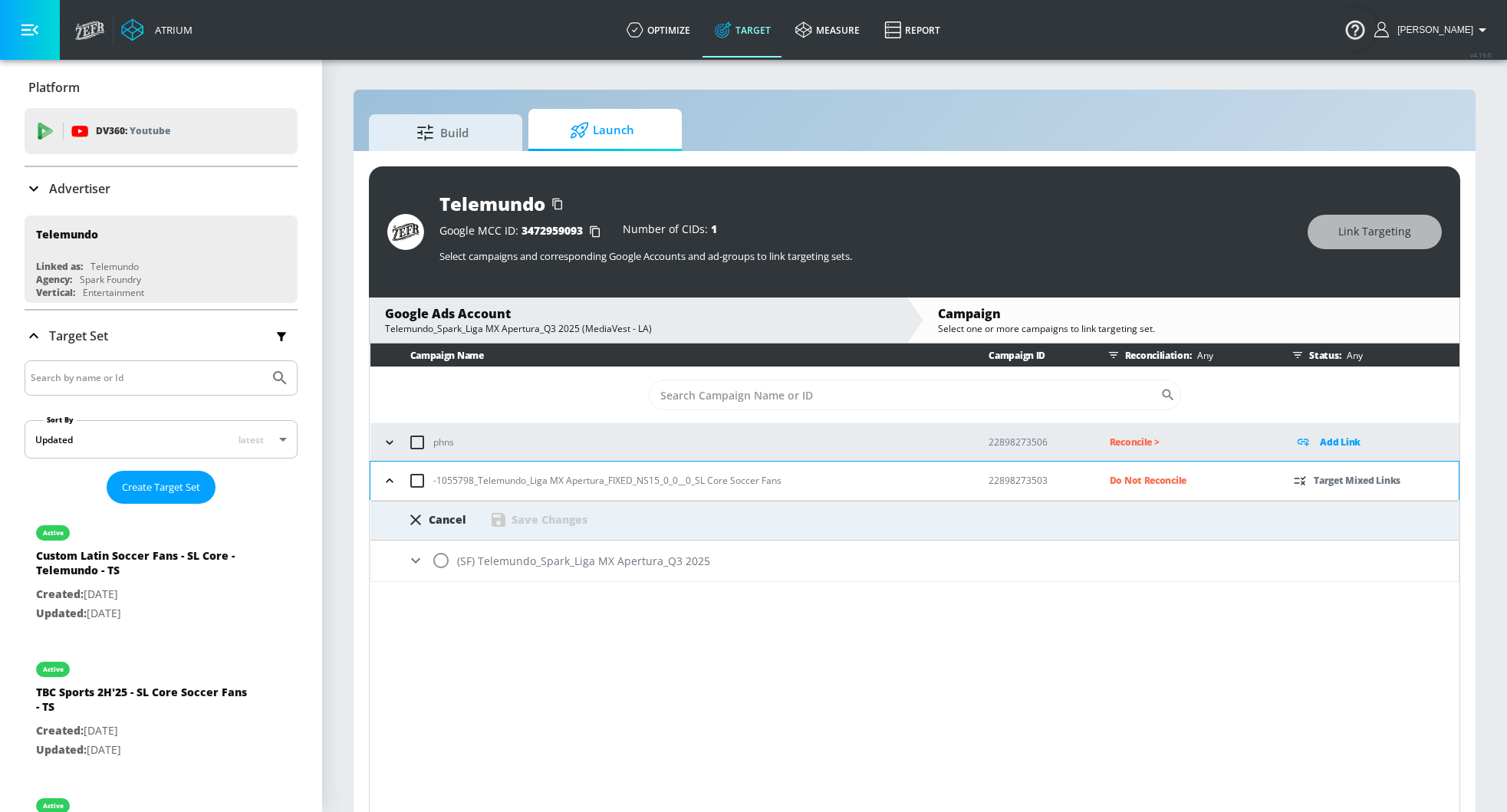
click at [437, 551] on input "radio" at bounding box center [441, 560] width 32 height 32
radio input "true"
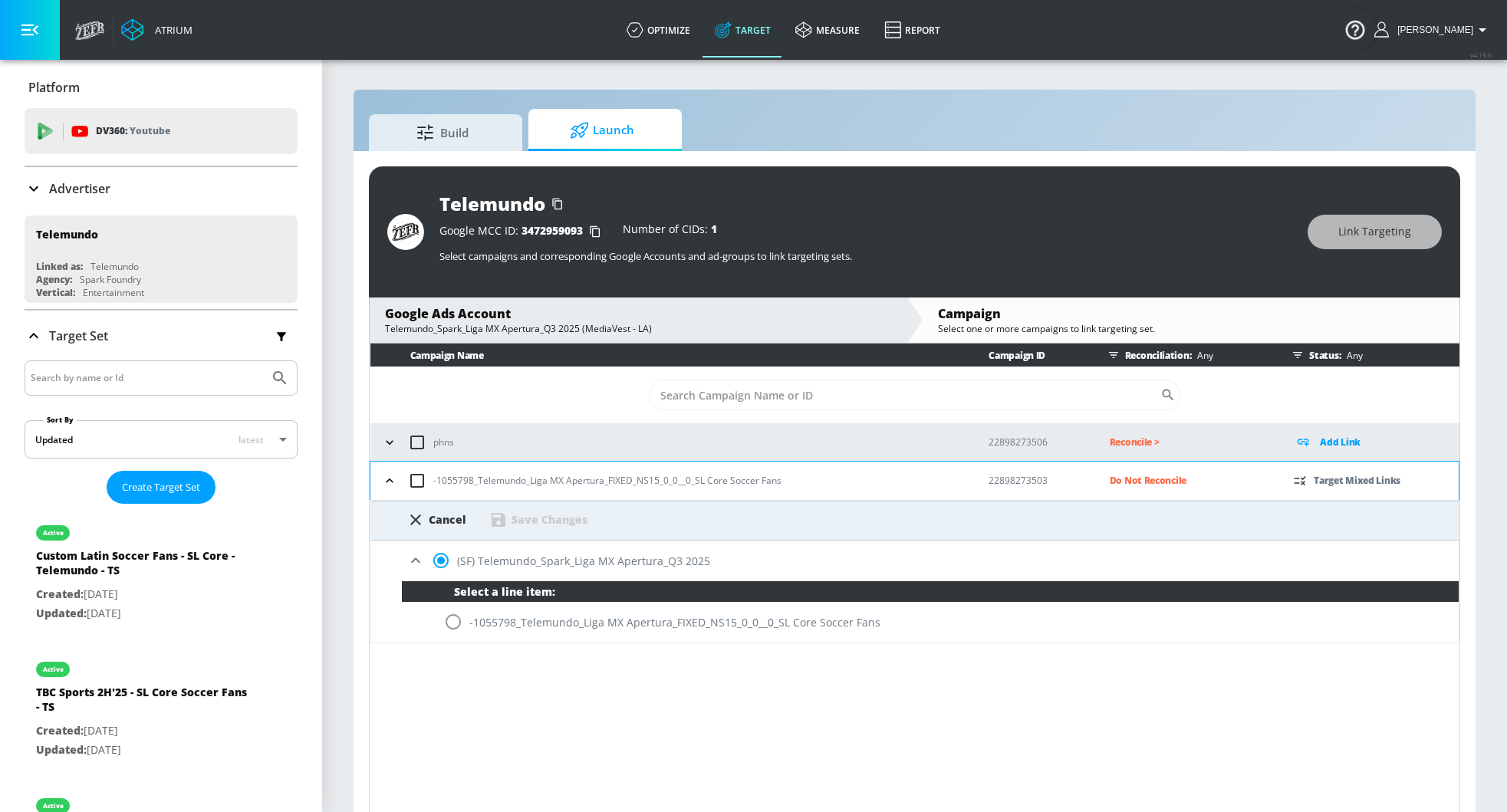
click at [444, 607] on input "radio" at bounding box center [453, 621] width 32 height 32
radio input "true"
click at [525, 527] on div "Save Changes" at bounding box center [538, 519] width 98 height 19
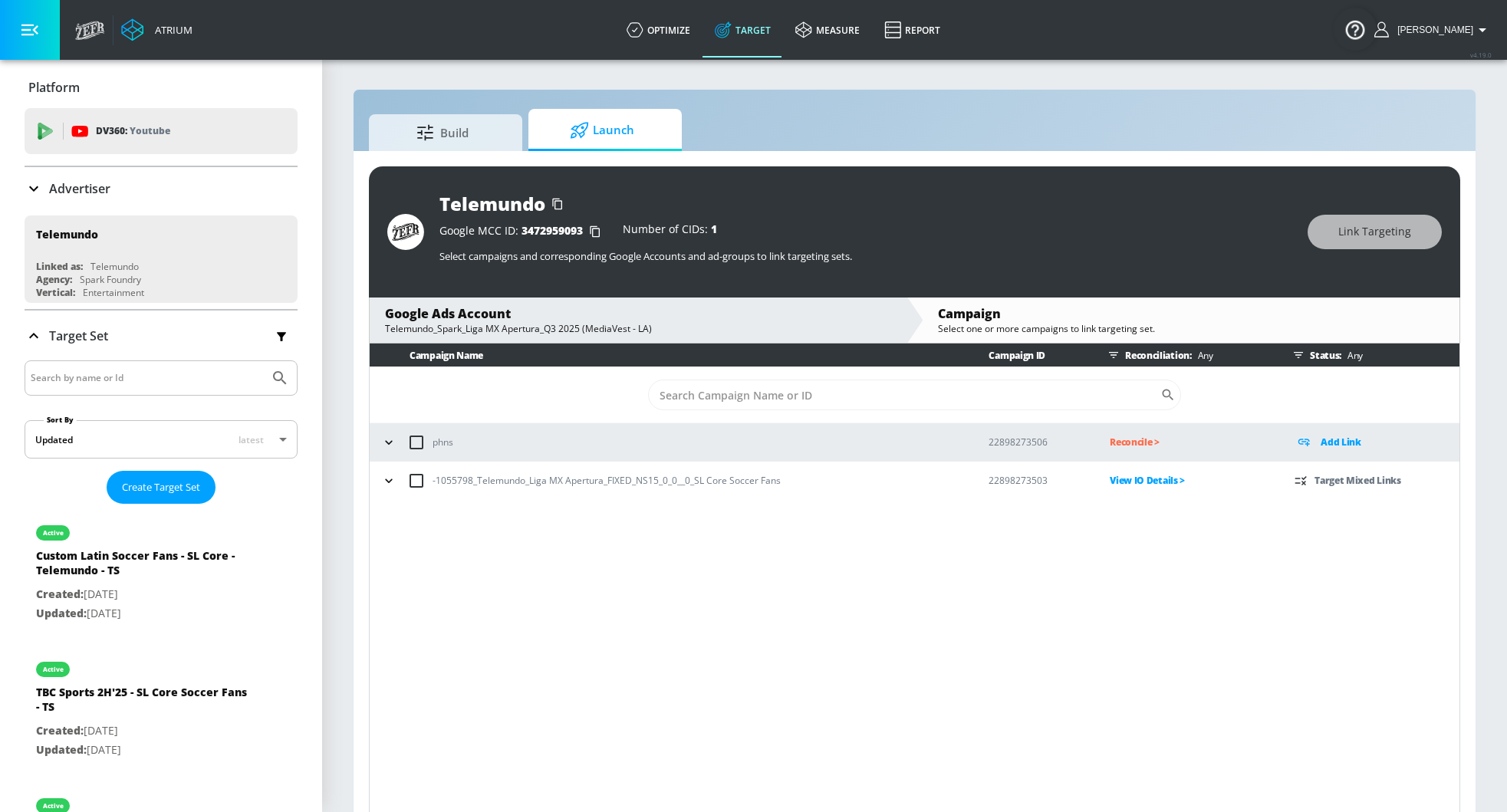
click at [381, 476] on icon "button" at bounding box center [388, 480] width 15 height 15
